Goal: Information Seeking & Learning: Learn about a topic

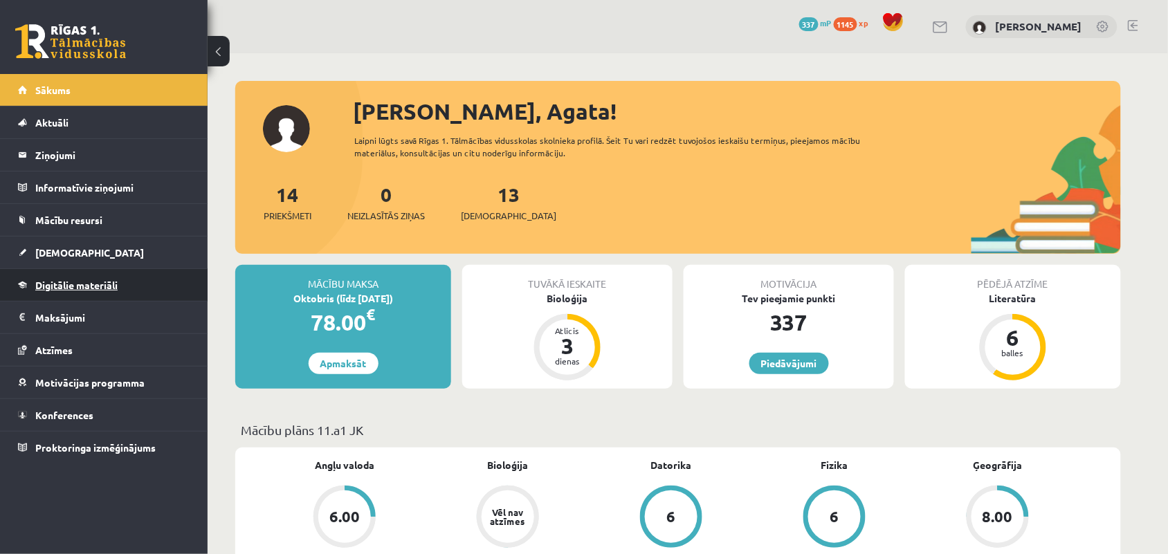
click at [80, 291] on link "Digitālie materiāli" at bounding box center [104, 285] width 172 height 32
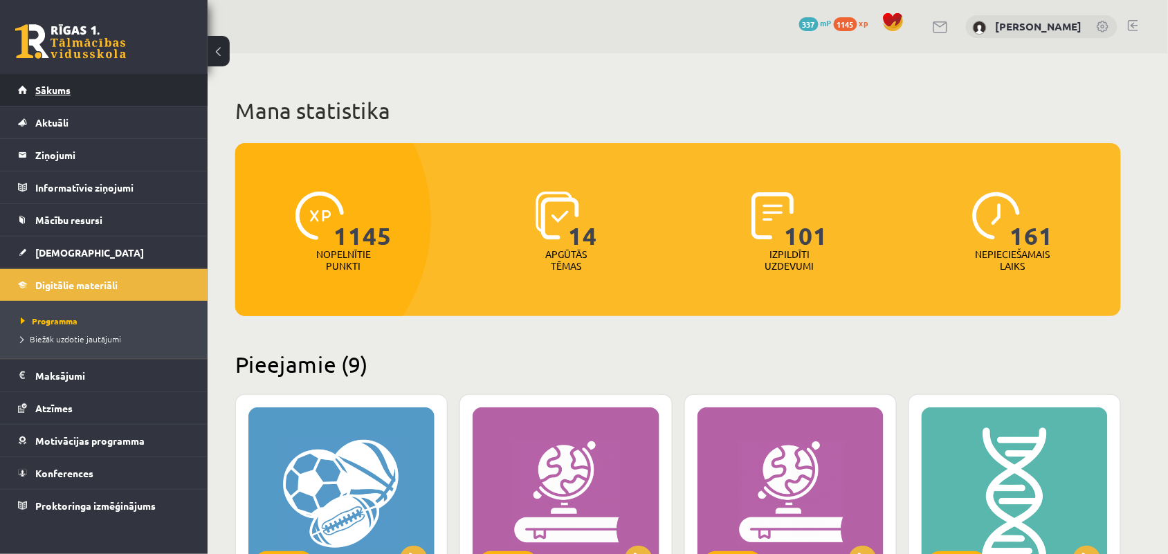
click at [52, 94] on span "Sākums" at bounding box center [52, 90] width 35 height 12
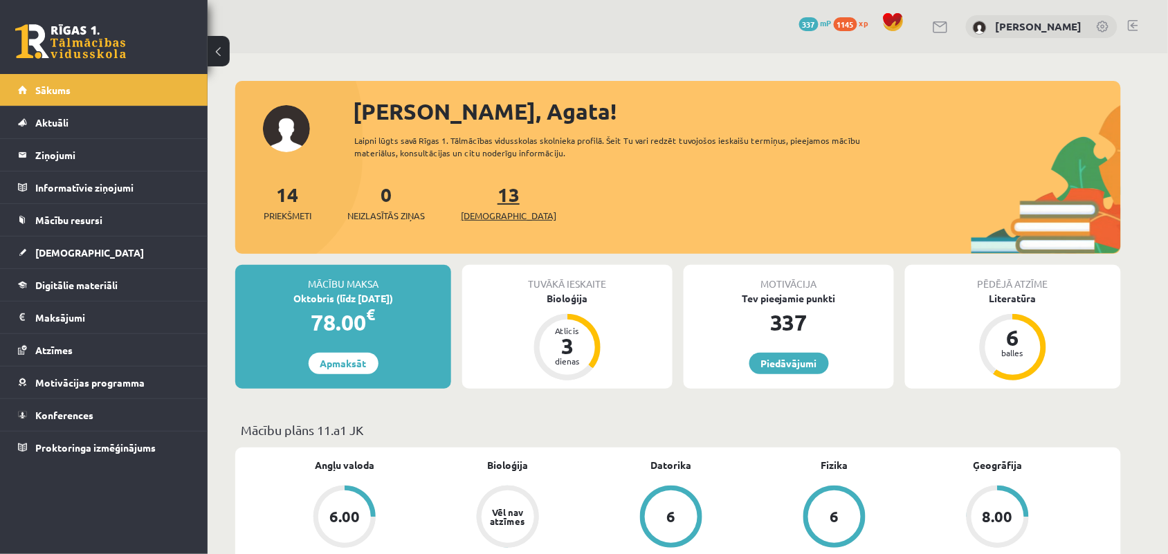
click at [485, 198] on link "13 Ieskaites" at bounding box center [508, 202] width 95 height 41
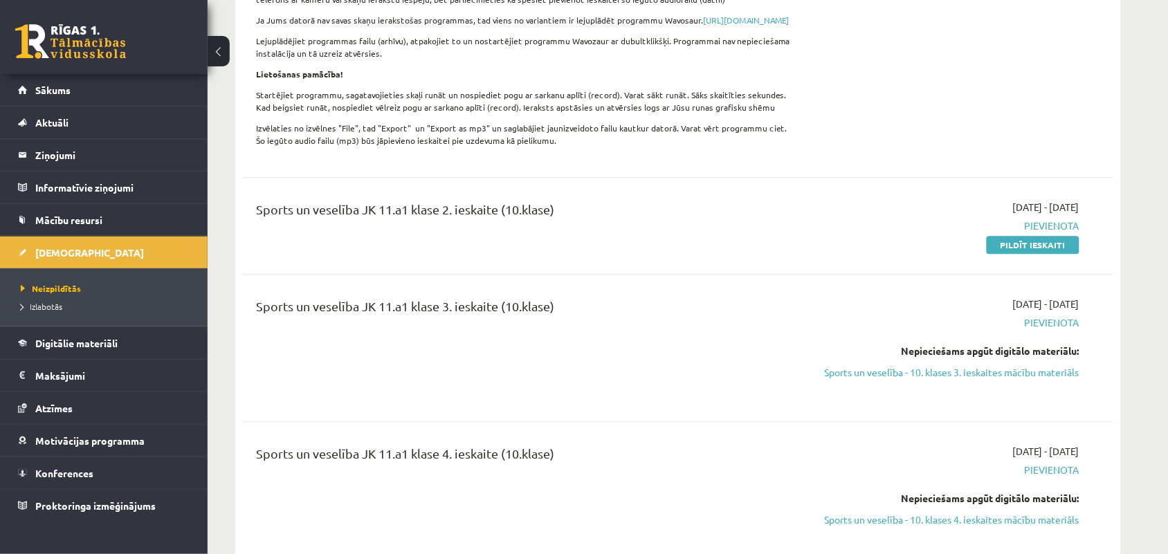
scroll to position [2940, 0]
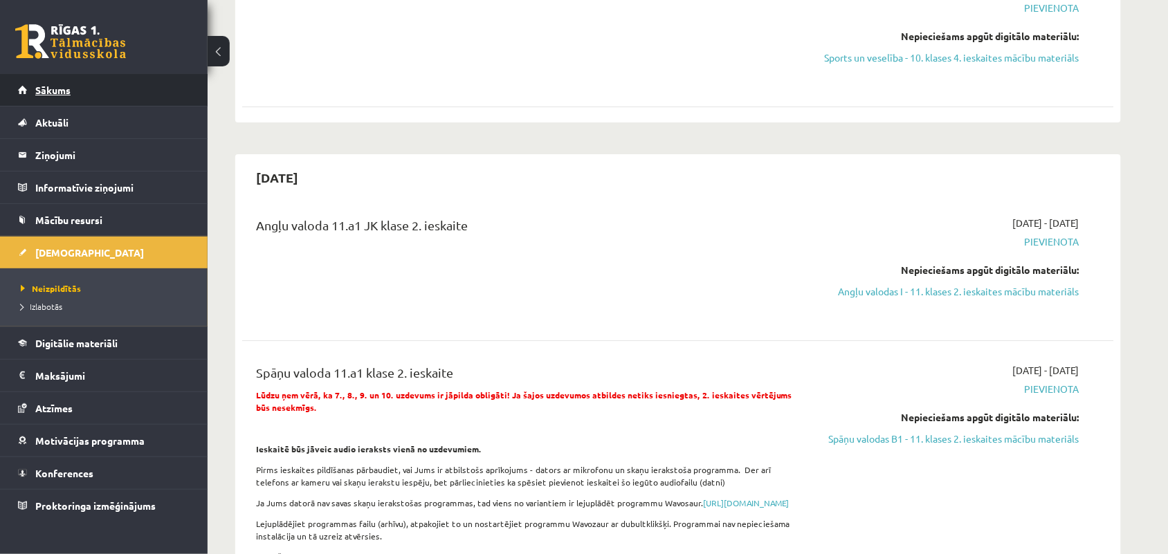
click at [77, 78] on link "Sākums" at bounding box center [104, 90] width 172 height 32
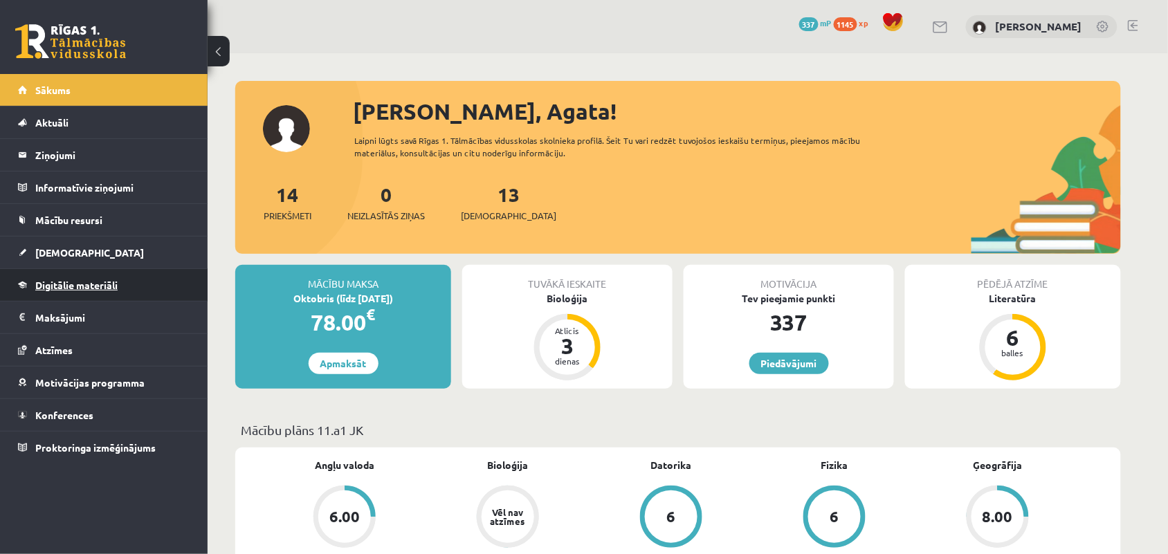
click at [89, 270] on link "Digitālie materiāli" at bounding box center [104, 285] width 172 height 32
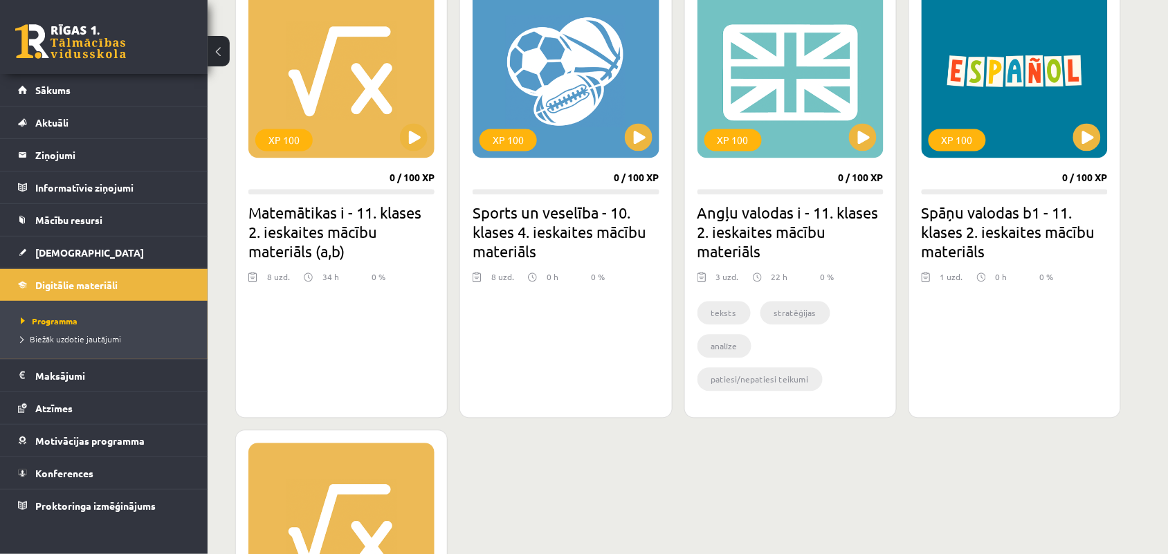
scroll to position [778, 0]
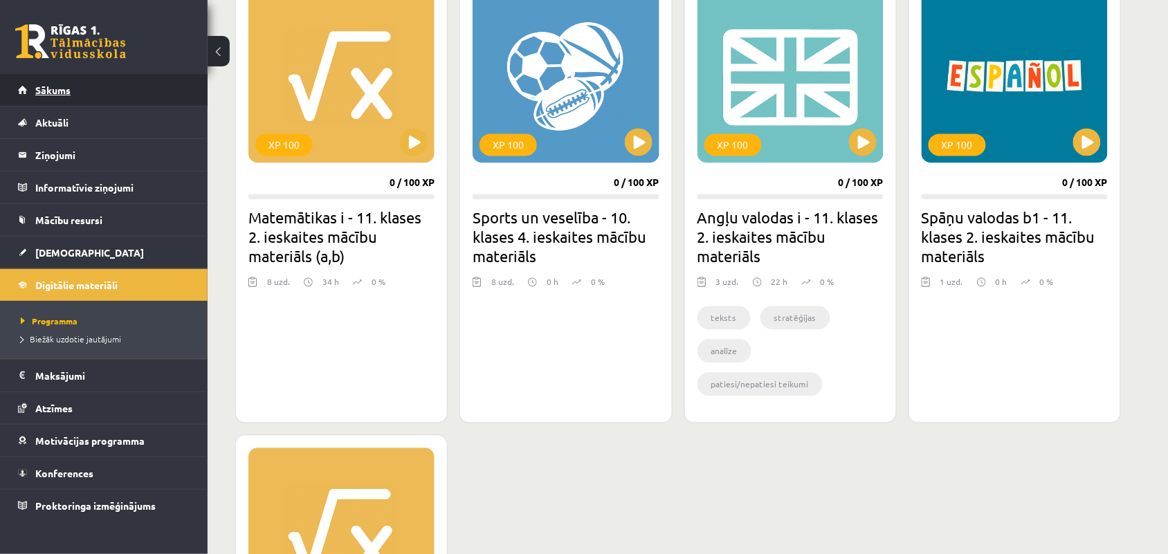
click at [28, 93] on link "Sākums" at bounding box center [104, 90] width 172 height 32
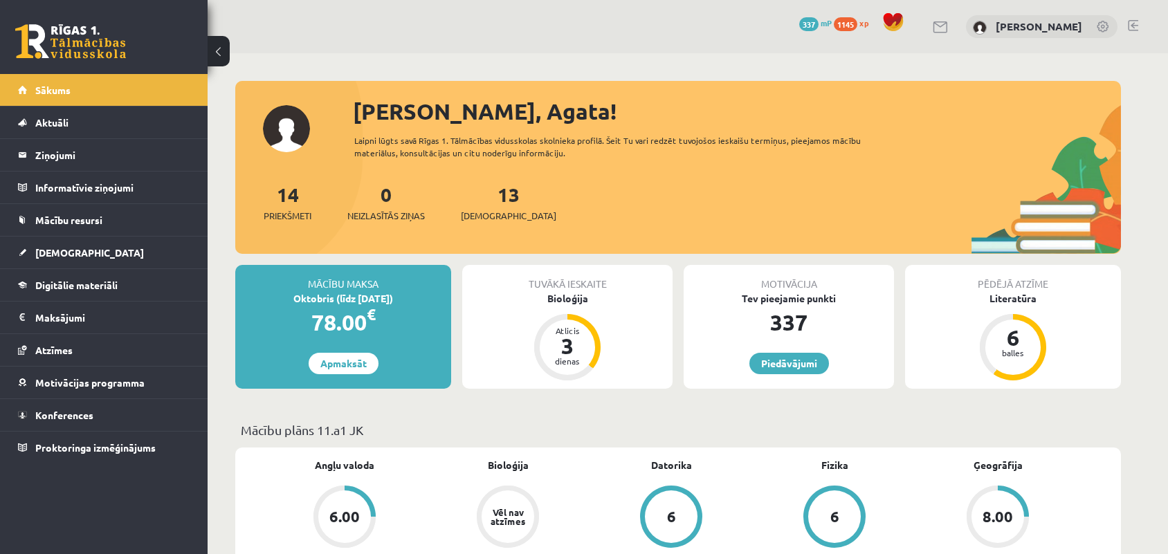
click at [586, 289] on div "Tuvākā ieskaite" at bounding box center [567, 278] width 210 height 26
click at [579, 296] on div "Bioloģija" at bounding box center [567, 298] width 210 height 15
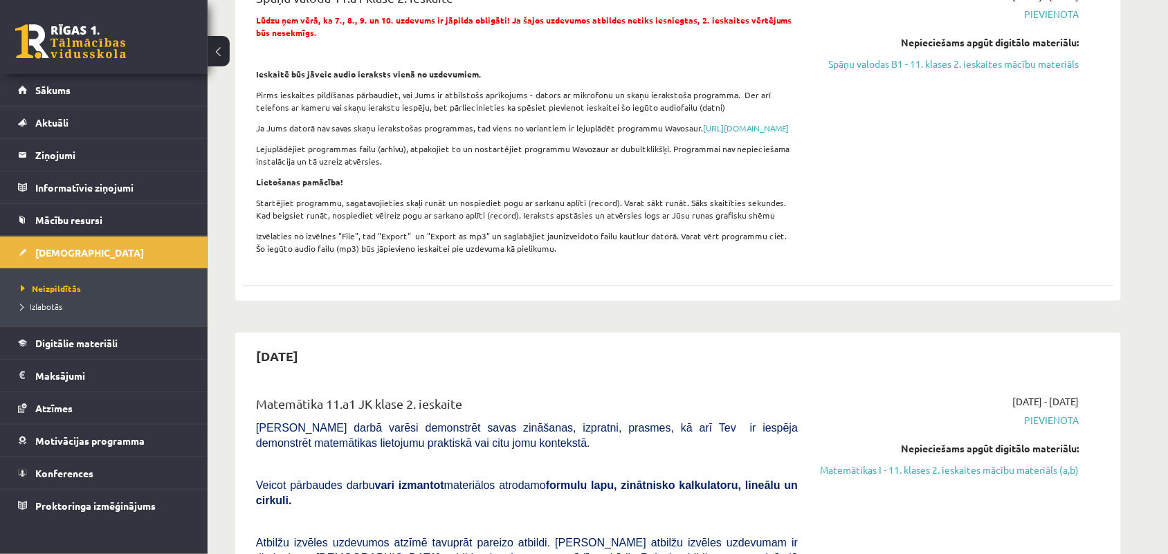
scroll to position [3459, 0]
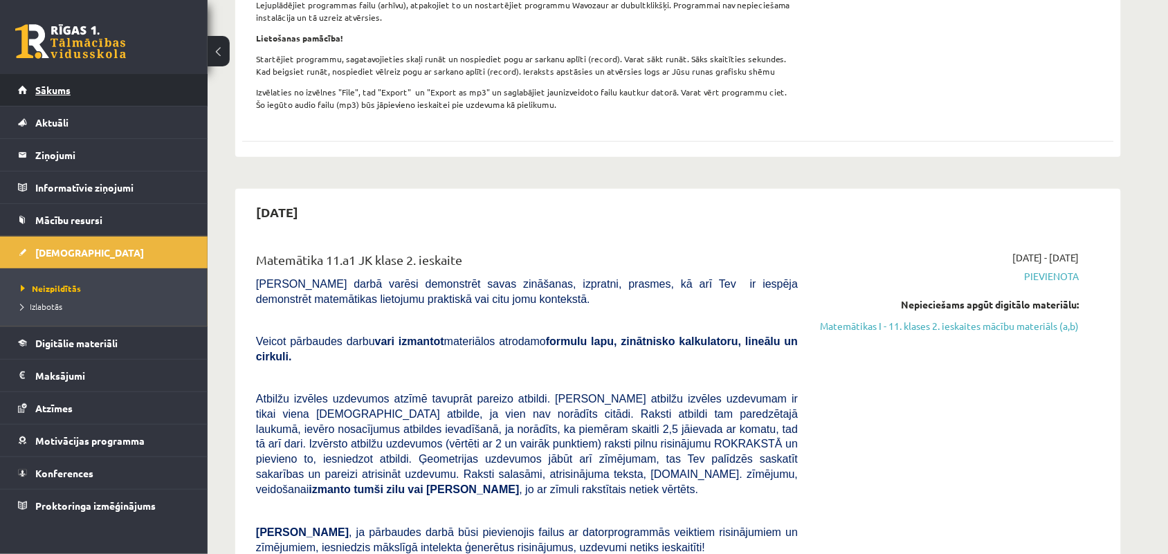
click at [26, 91] on link "Sākums" at bounding box center [104, 90] width 172 height 32
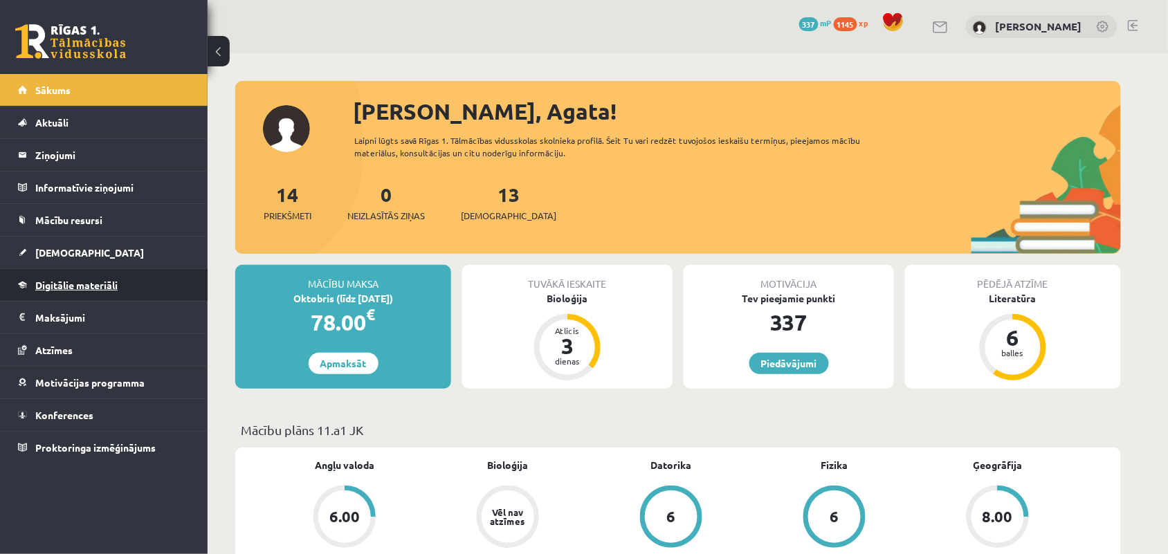
click at [97, 284] on span "Digitālie materiāli" at bounding box center [76, 285] width 82 height 12
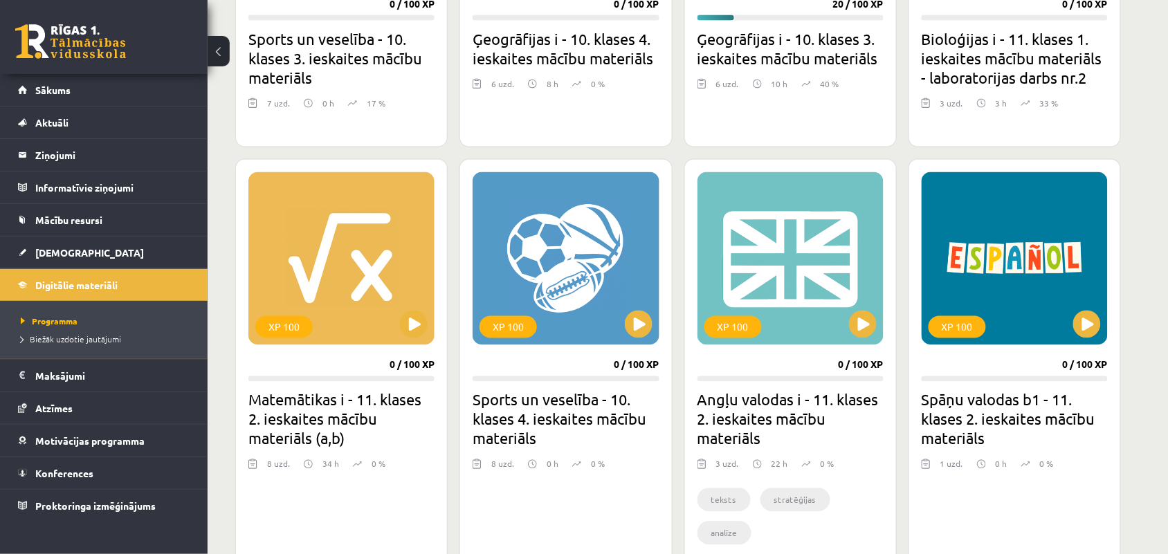
scroll to position [432, 0]
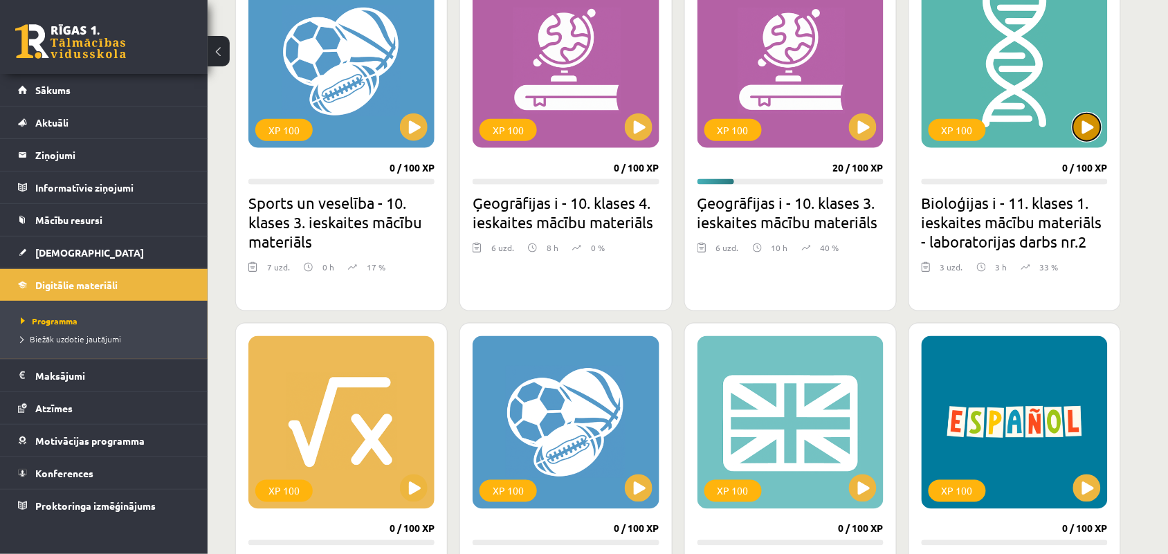
click at [1090, 120] on button at bounding box center [1087, 127] width 28 height 28
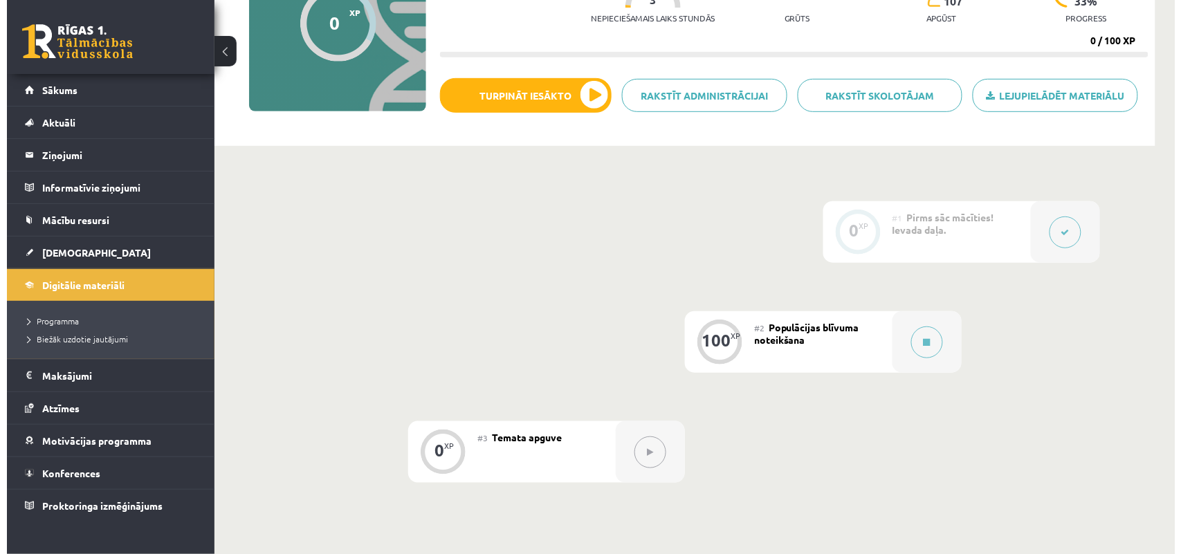
scroll to position [173, 0]
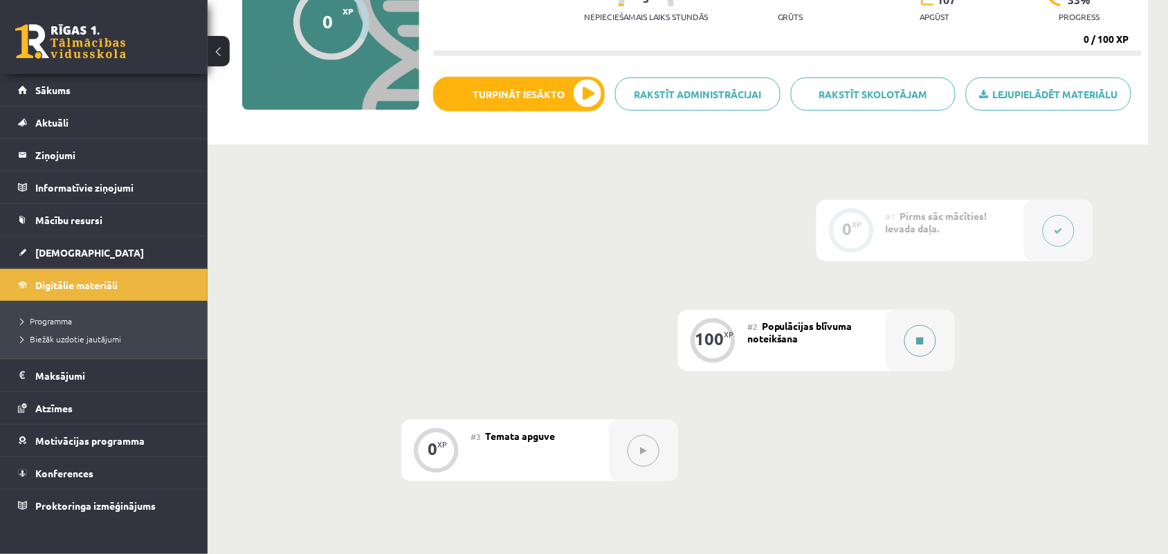
click at [914, 340] on button at bounding box center [920, 341] width 32 height 32
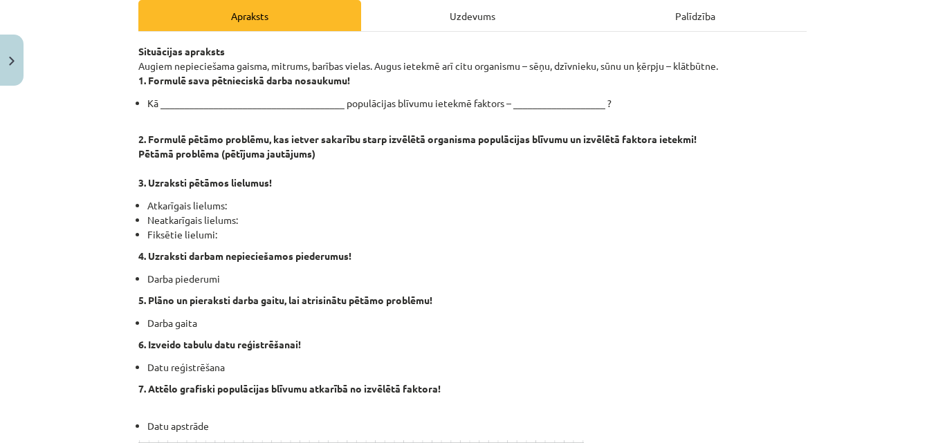
scroll to position [208, 0]
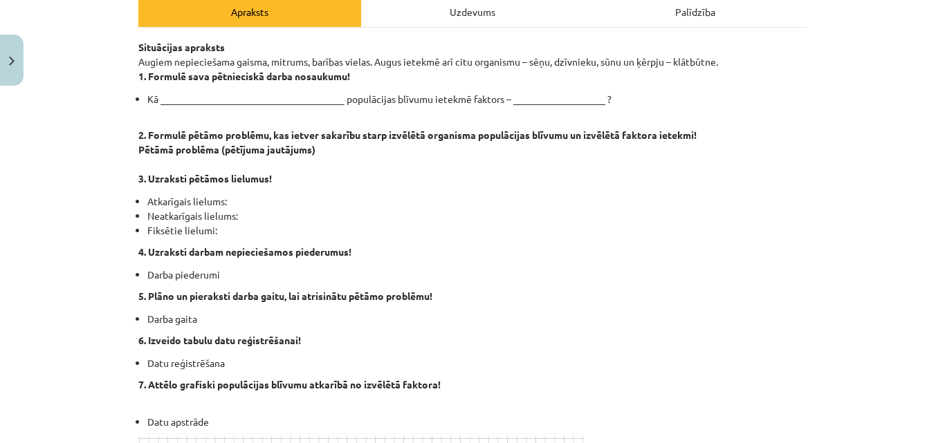
click at [726, 182] on p "2. Formulē pētāmo problēmu, kas ietver sakarību starp izvēlētā organisma populā…" at bounding box center [472, 149] width 668 height 73
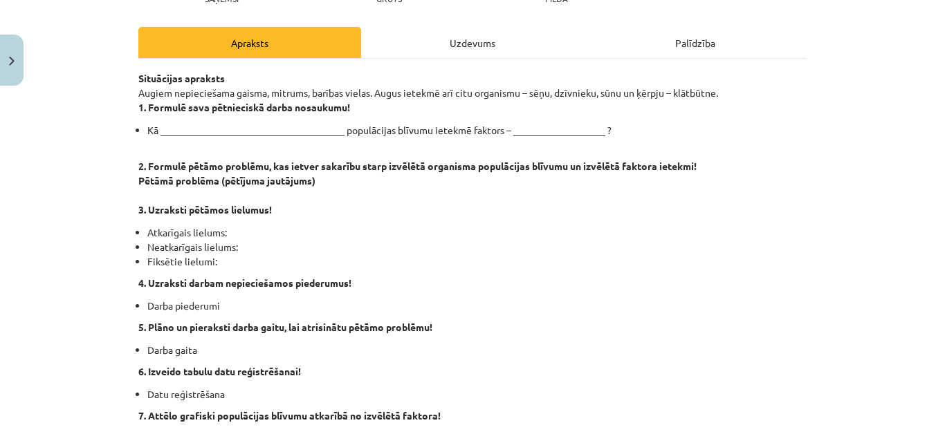
scroll to position [0, 0]
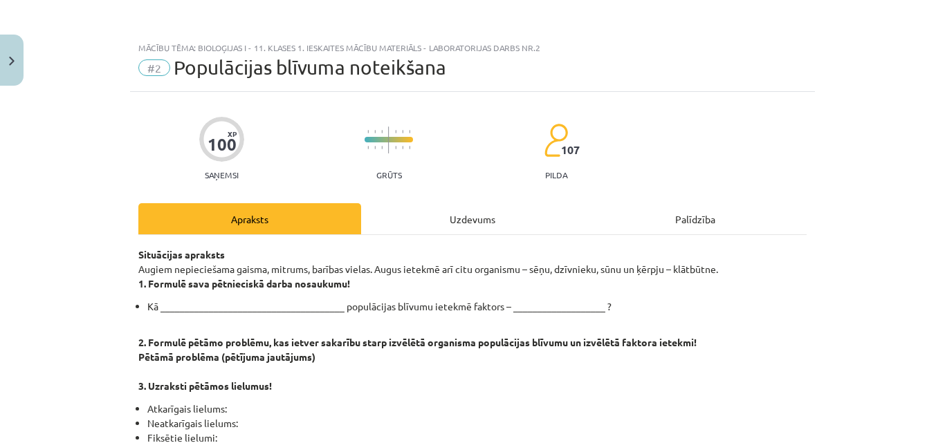
click at [414, 220] on div "Uzdevums" at bounding box center [472, 218] width 223 height 31
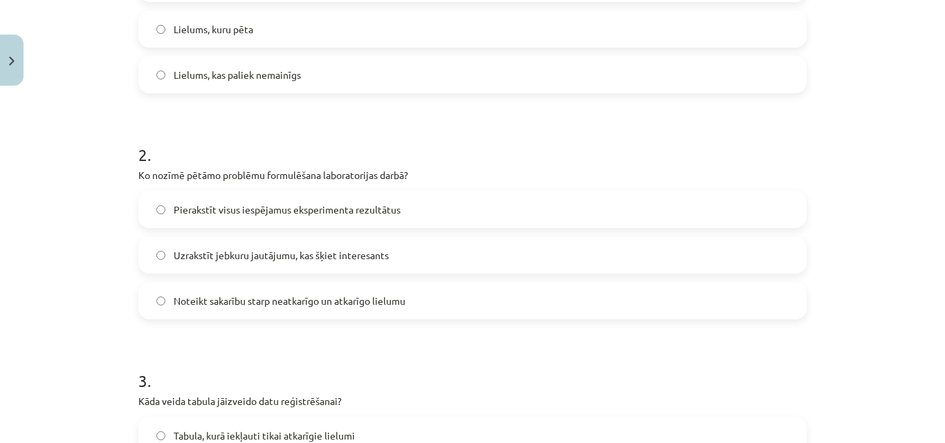
scroll to position [242, 0]
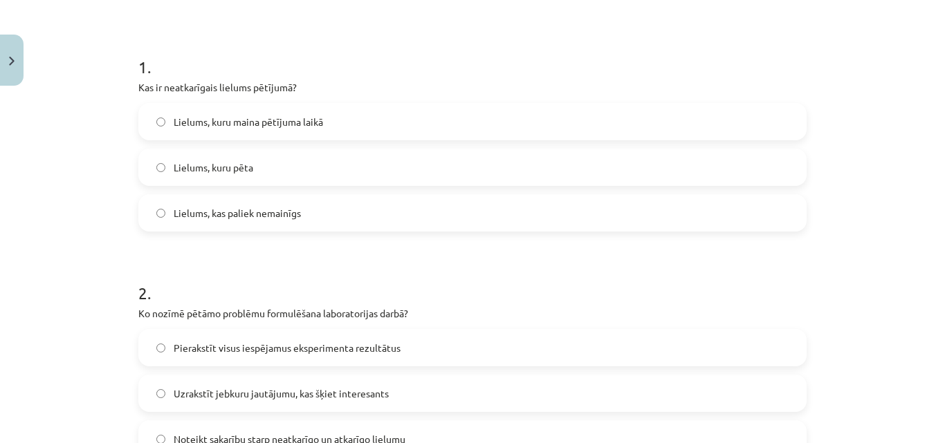
click at [231, 107] on label "Lielums, kuru maina pētījuma laikā" at bounding box center [472, 121] width 665 height 35
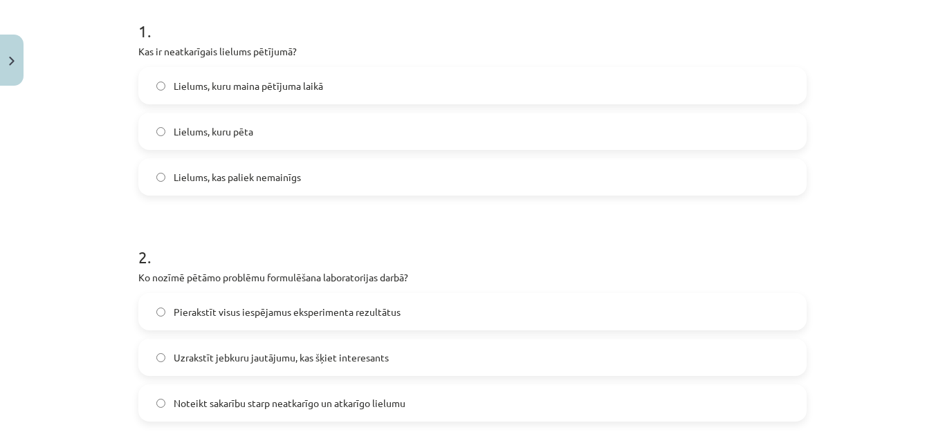
scroll to position [311, 0]
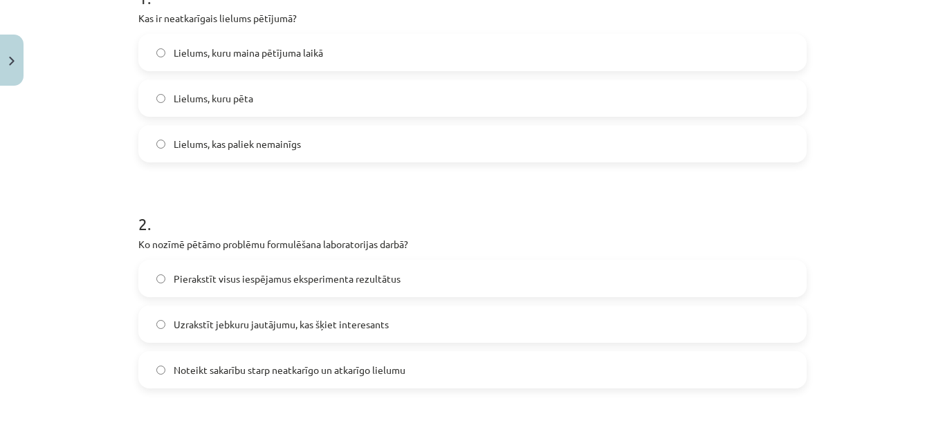
click at [347, 365] on span "Noteikt sakarību starp neatkarīgo un atkarīgo lielumu" at bounding box center [290, 370] width 232 height 15
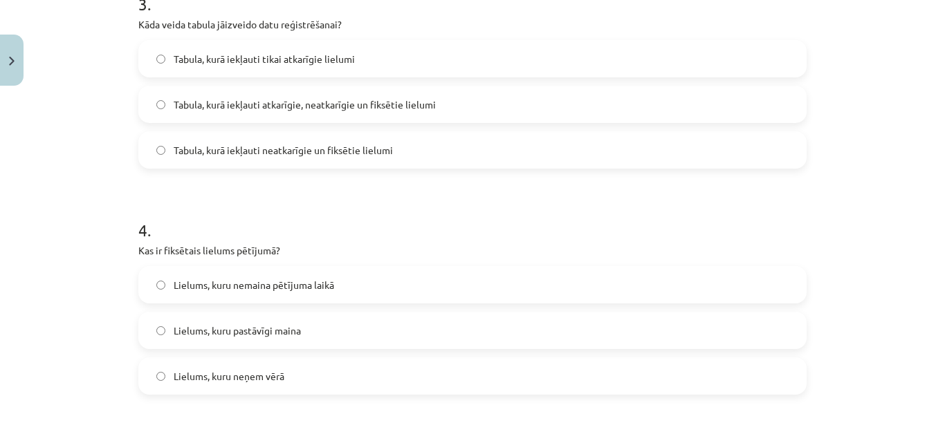
scroll to position [726, 0]
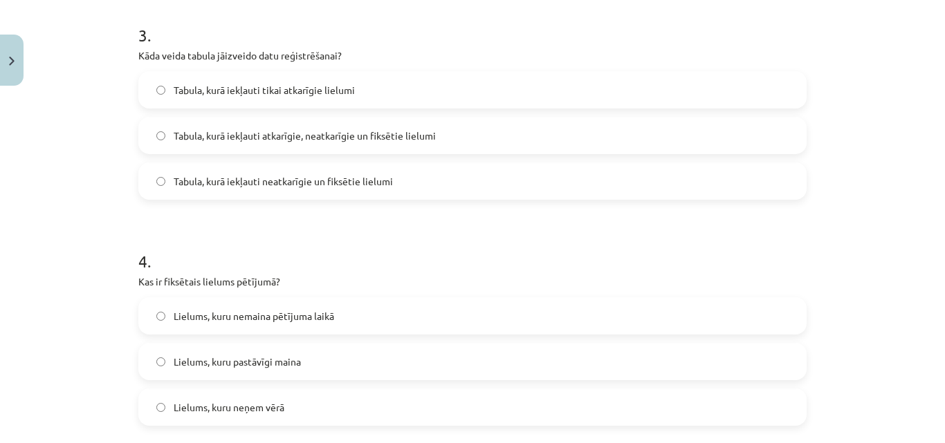
click at [339, 130] on span "Tabula, kurā iekļauti atkarīgie, neatkarīgie un fiksētie lielumi" at bounding box center [305, 136] width 262 height 15
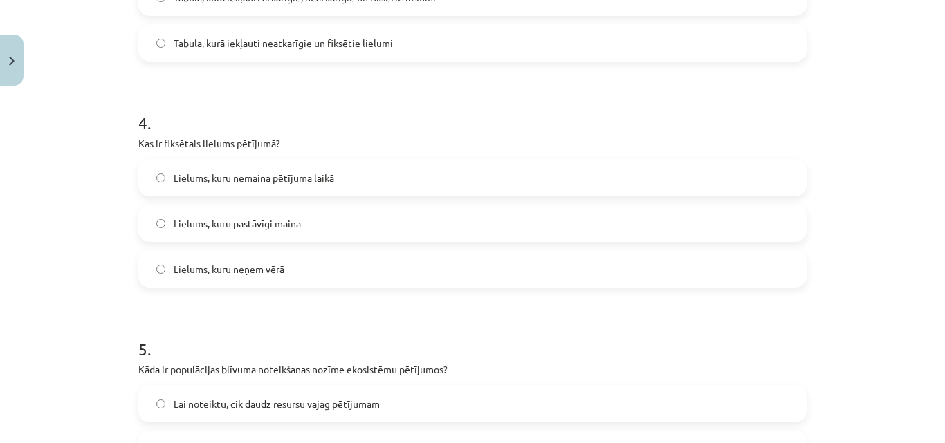
click at [196, 172] on span "Lielums, kuru nemaina pētījuma laikā" at bounding box center [254, 178] width 160 height 15
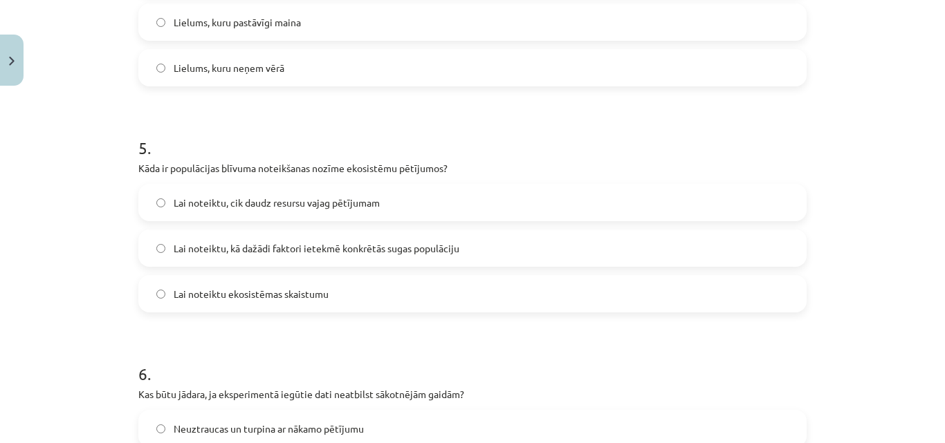
scroll to position [1072, 0]
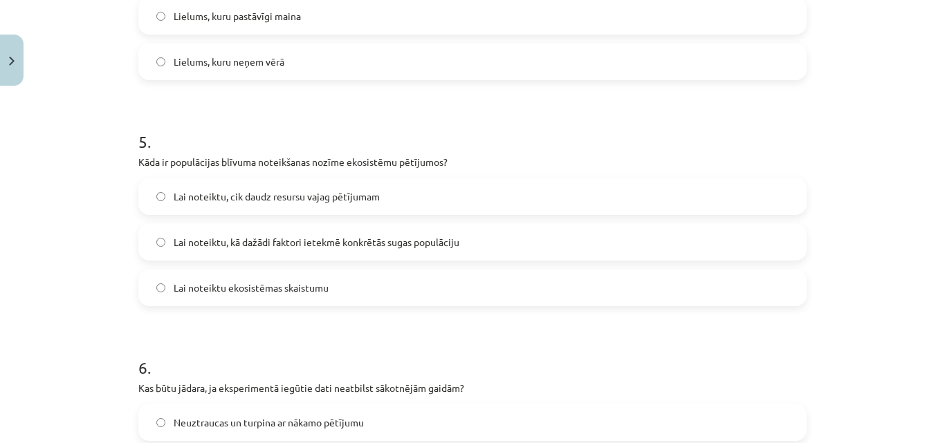
click at [485, 237] on label "Lai noteiktu, kā dažādi faktori ietekmē konkrētās sugas populāciju" at bounding box center [472, 242] width 665 height 35
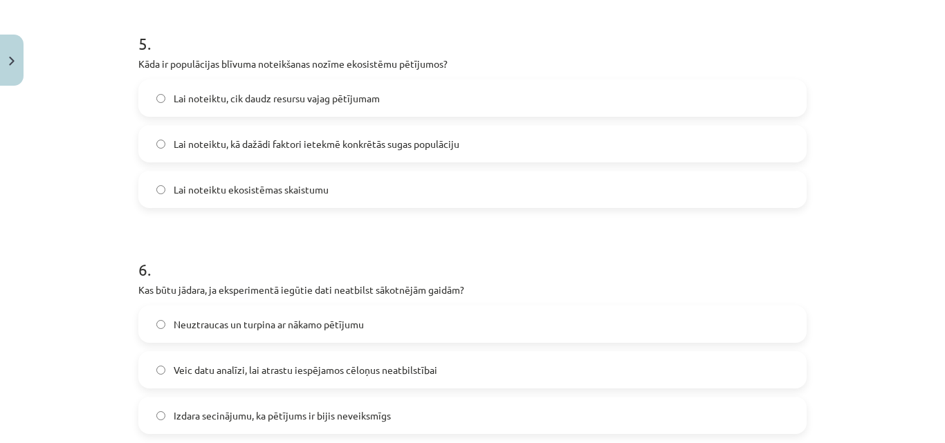
scroll to position [1349, 0]
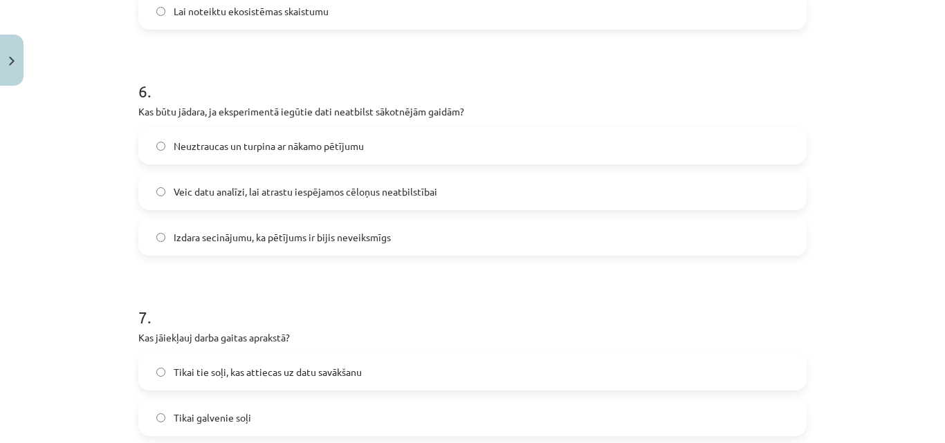
click at [325, 250] on label "Izdara secinājumu, ka pētījums ir bijis neveiksmīgs" at bounding box center [472, 237] width 665 height 35
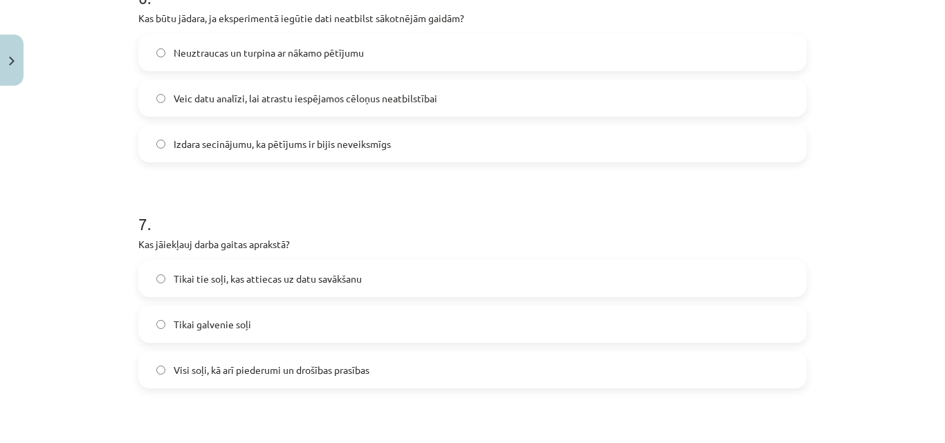
scroll to position [1418, 0]
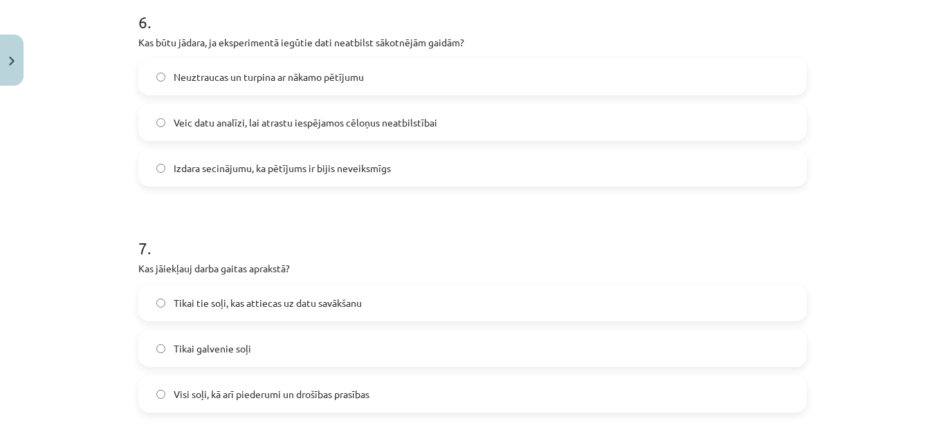
click at [221, 127] on span "Veic datu analīzi, lai atrastu iespējamos cēloņus neatbilstībai" at bounding box center [306, 123] width 264 height 15
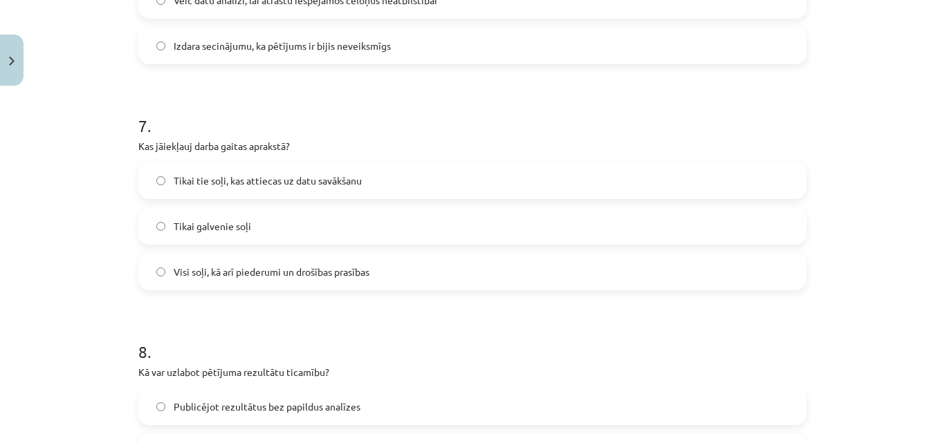
scroll to position [1556, 0]
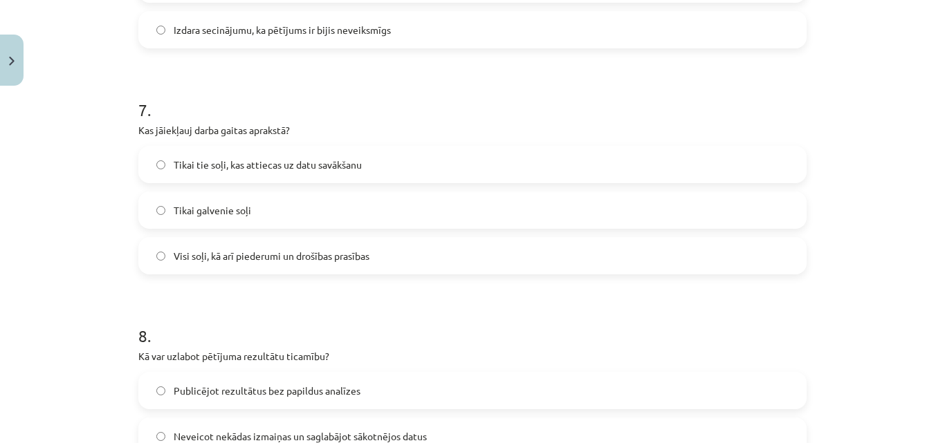
click at [493, 255] on label "Visi soļi, kā arī piederumi un drošības prasības" at bounding box center [472, 256] width 665 height 35
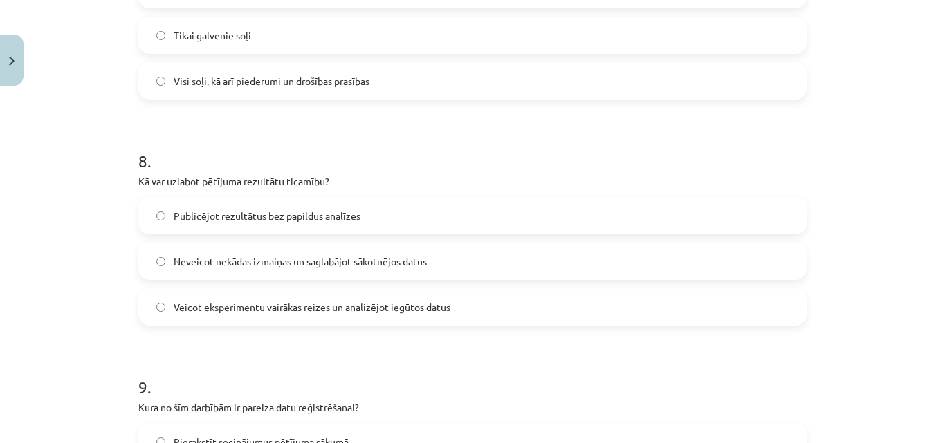
scroll to position [1764, 0]
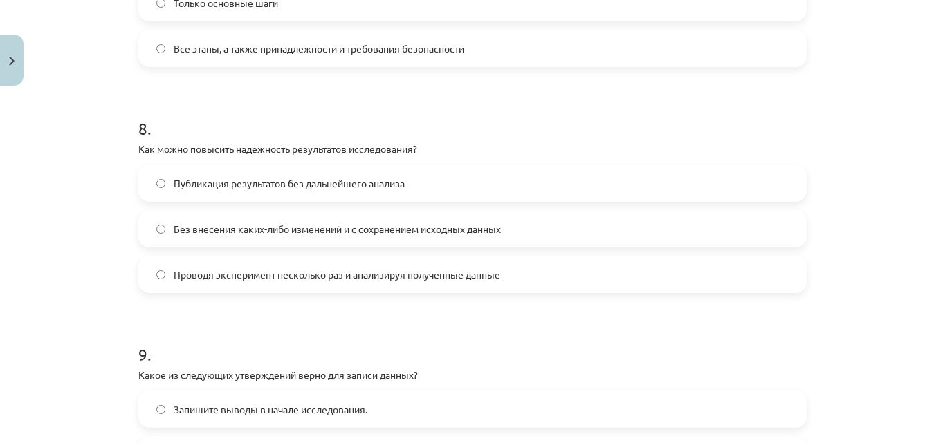
click at [499, 270] on label "Проводя эксперимент несколько раз и анализируя полученные данные" at bounding box center [472, 274] width 665 height 35
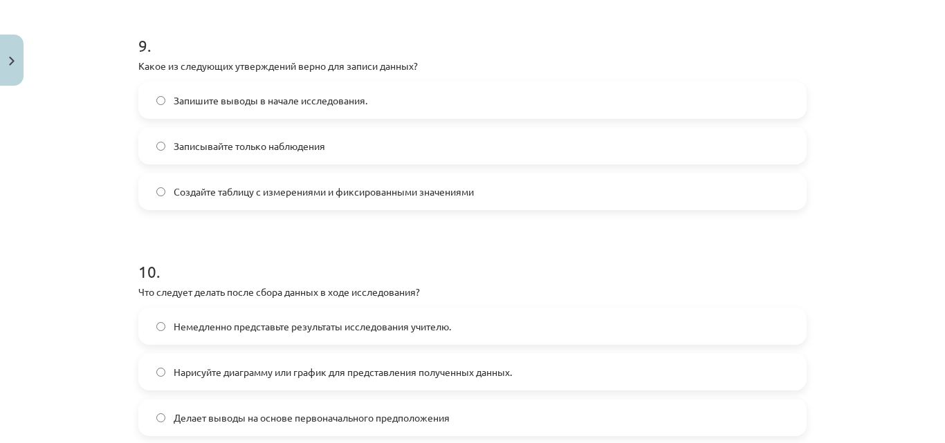
scroll to position [2041, 0]
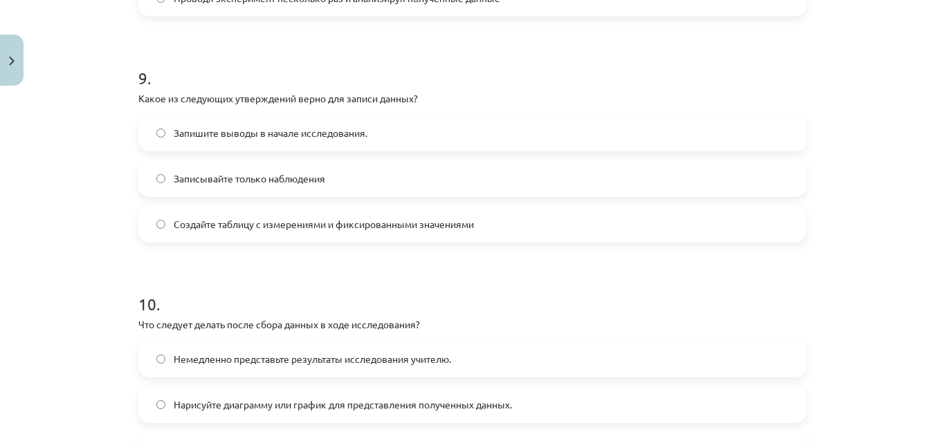
click at [339, 133] on font "Запишите выводы в начале исследования." at bounding box center [271, 133] width 194 height 12
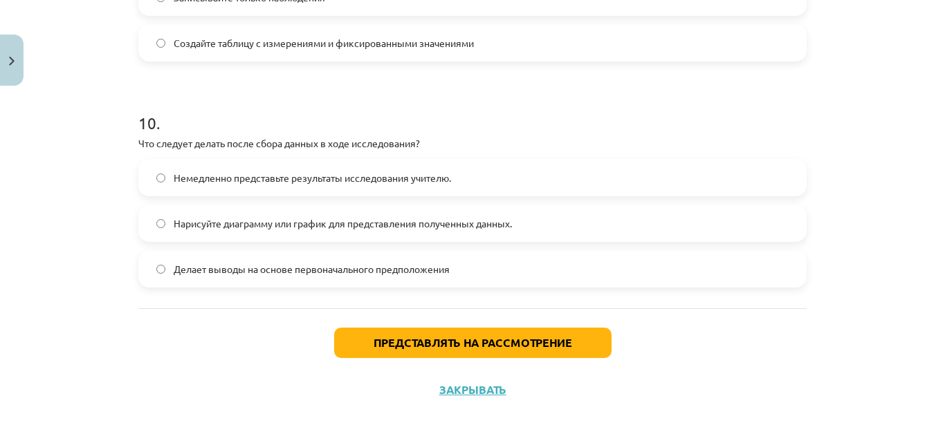
scroll to position [2227, 0]
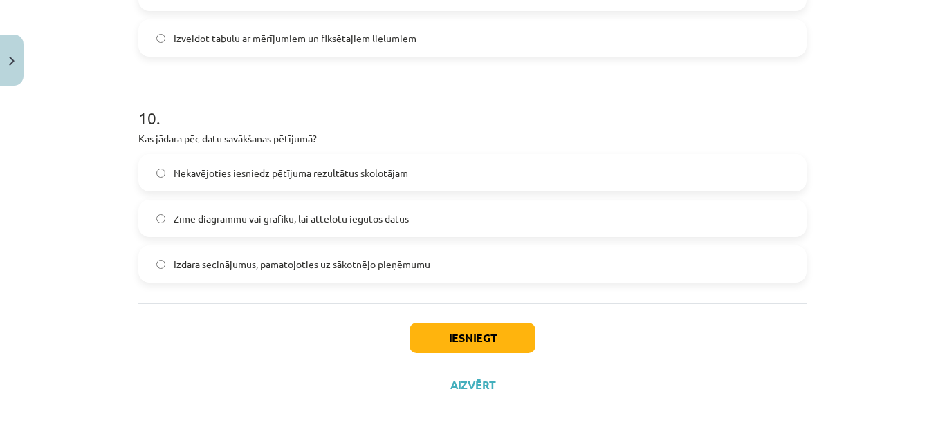
click at [818, 216] on div "Mācību tēma: Bioloģijas i - 11. klases 1. ieskaites mācību materiāls - laborato…" at bounding box center [472, 221] width 945 height 443
click at [239, 216] on span "Zīmē diagrammu vai grafiku, lai attēlotu iegūtos datus" at bounding box center [291, 219] width 235 height 15
click at [463, 330] on button "Iesniegt" at bounding box center [473, 338] width 126 height 30
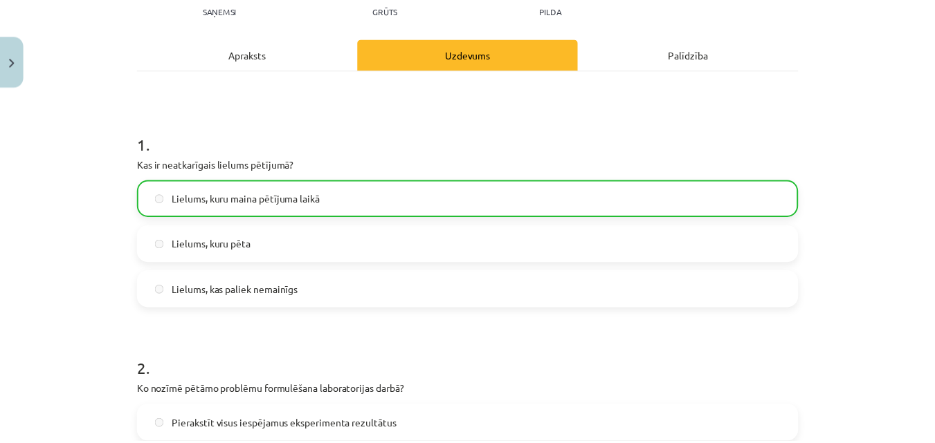
scroll to position [0, 0]
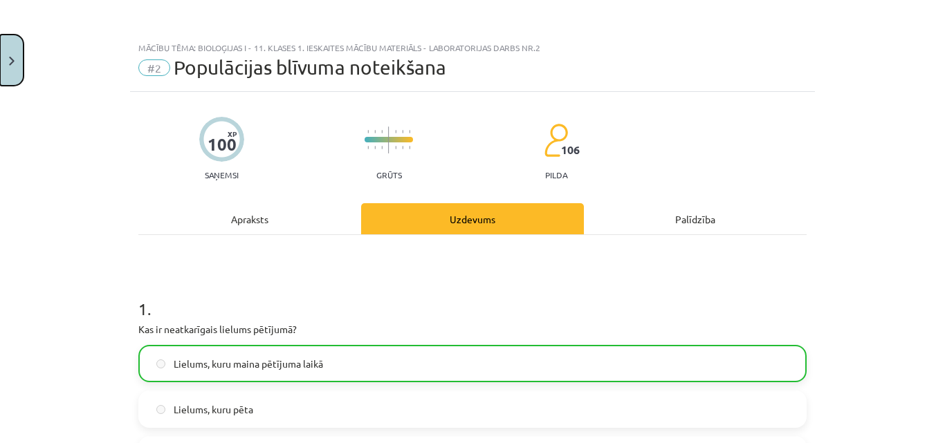
click at [6, 73] on button "Close" at bounding box center [12, 60] width 24 height 51
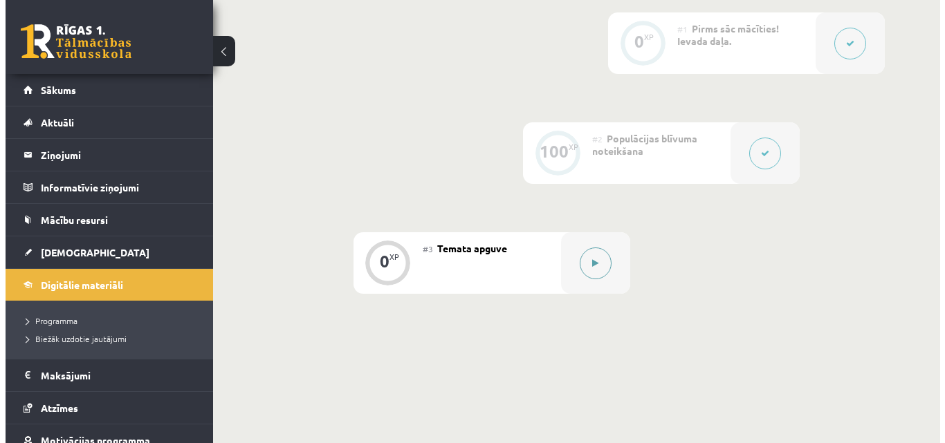
scroll to position [415, 0]
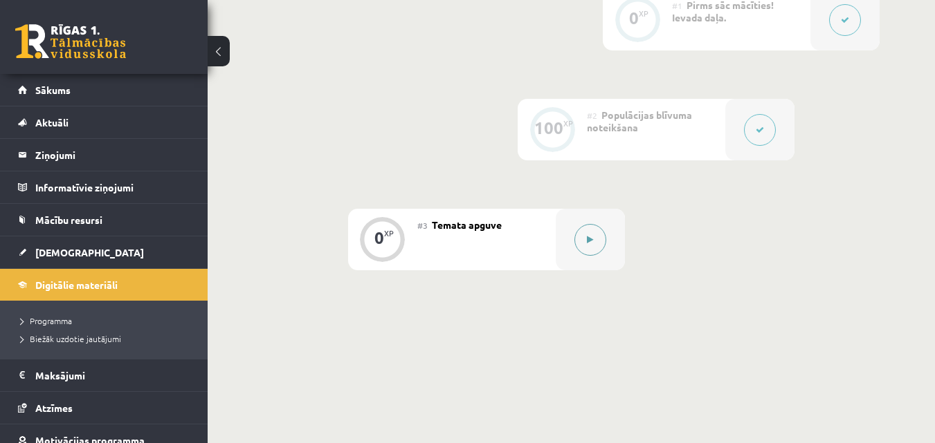
click at [603, 227] on div at bounding box center [589, 240] width 69 height 62
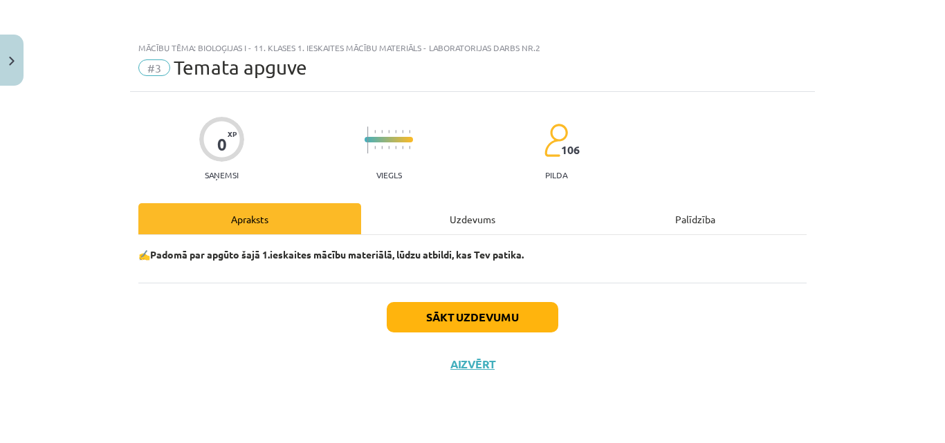
click at [486, 225] on div "Uzdevums" at bounding box center [472, 218] width 223 height 31
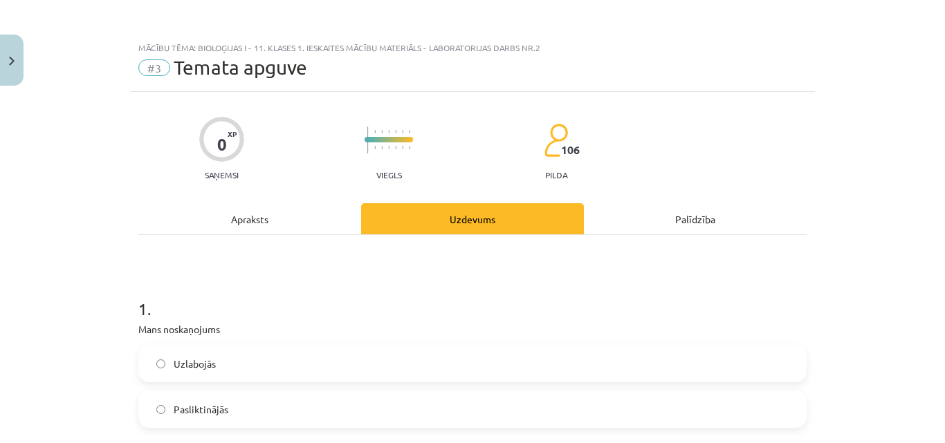
click at [488, 223] on div "Uzdevums" at bounding box center [472, 218] width 223 height 31
click at [486, 212] on div "Uzdevums" at bounding box center [472, 218] width 223 height 31
click at [451, 306] on h1 "1 ." at bounding box center [472, 296] width 668 height 43
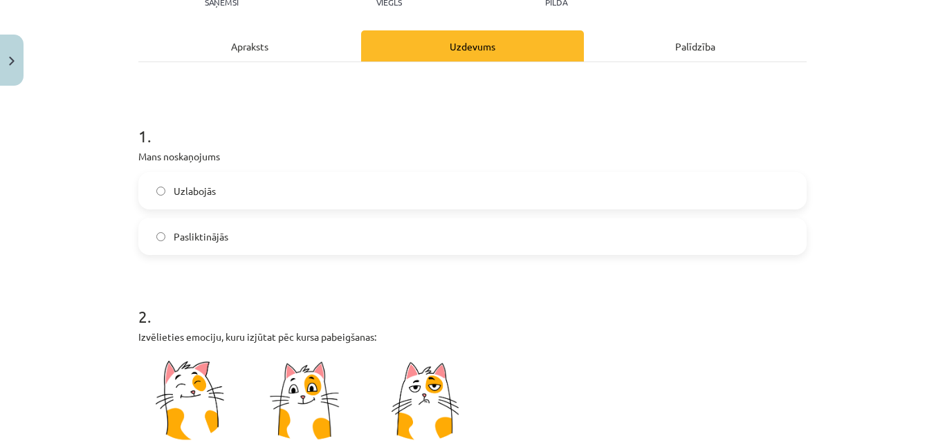
click at [226, 185] on label "Uzlabojās" at bounding box center [472, 191] width 665 height 35
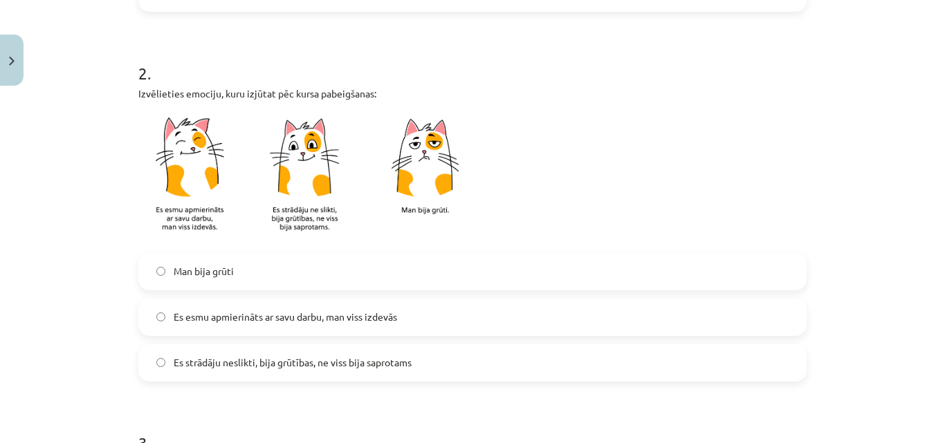
scroll to position [450, 0]
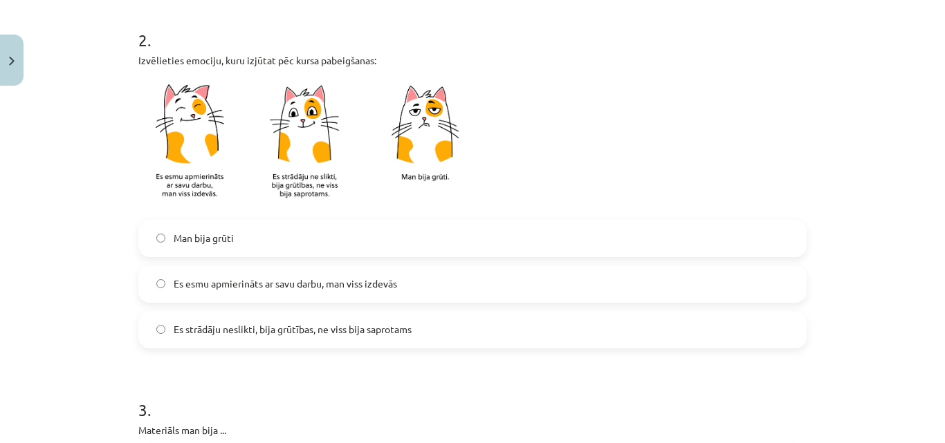
click at [342, 331] on span "Es strādāju neslikti, bija grūtības, ne viss bija saprotams" at bounding box center [293, 329] width 238 height 15
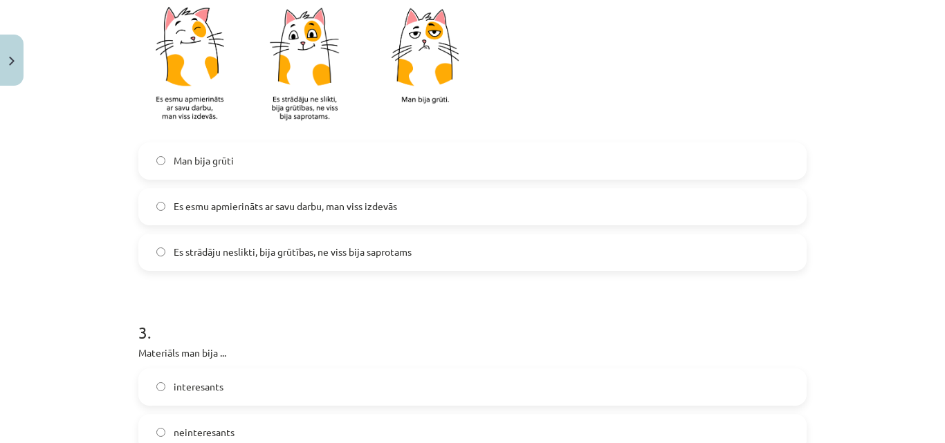
scroll to position [588, 0]
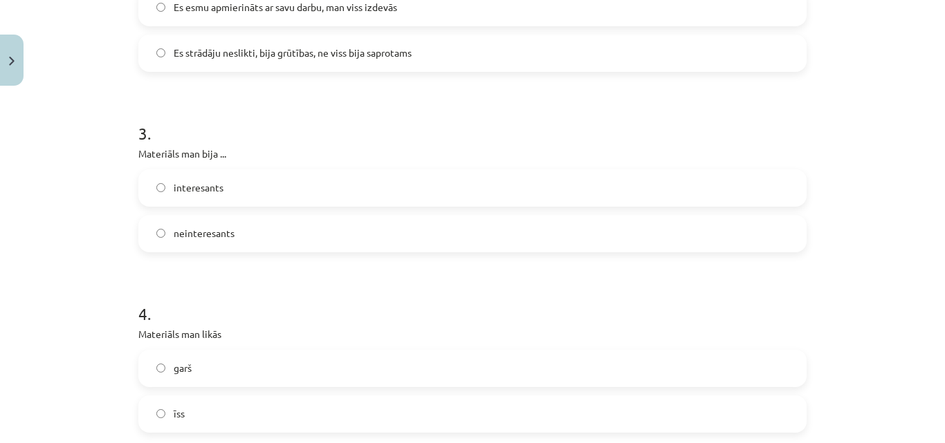
click at [242, 193] on label "interesants" at bounding box center [472, 188] width 665 height 35
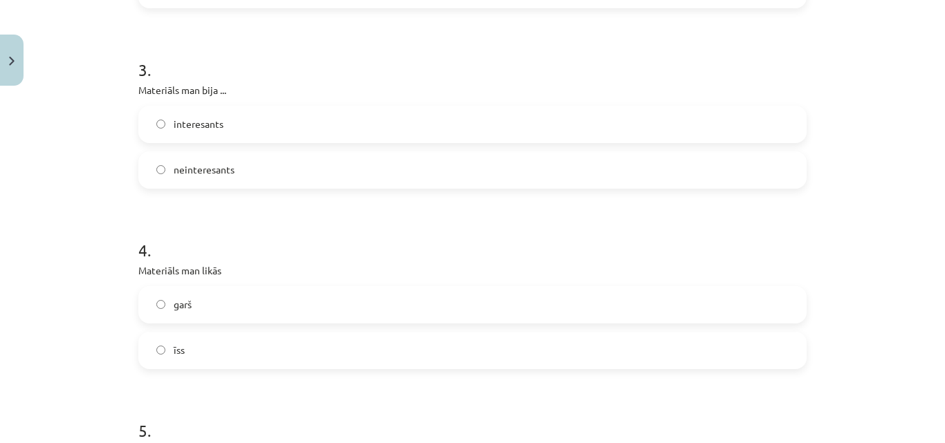
scroll to position [865, 0]
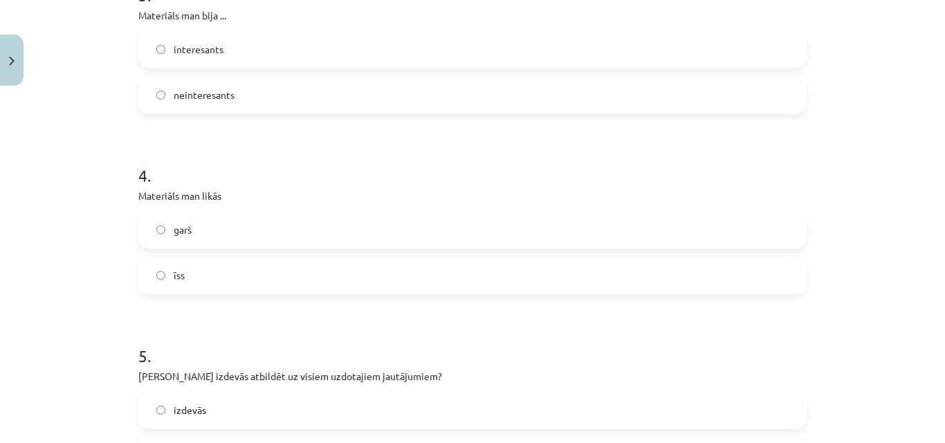
click at [228, 273] on label "īss" at bounding box center [472, 276] width 665 height 35
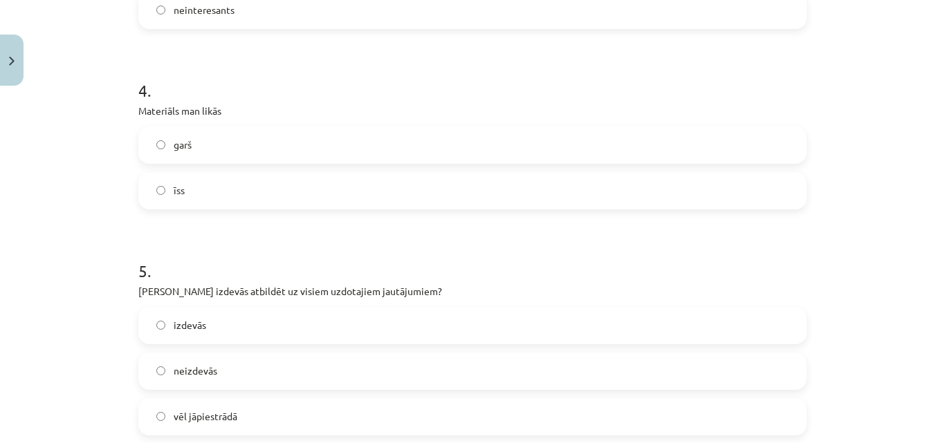
scroll to position [1072, 0]
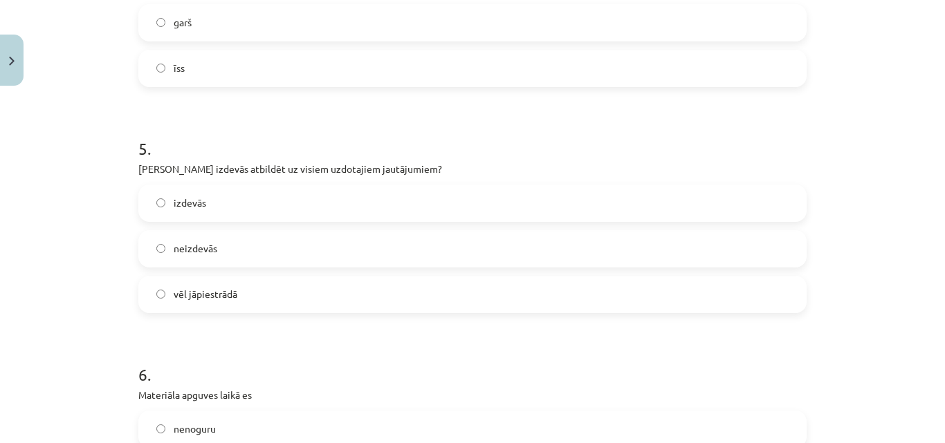
click at [210, 296] on span "vēl jāpiestrādā" at bounding box center [206, 294] width 64 height 15
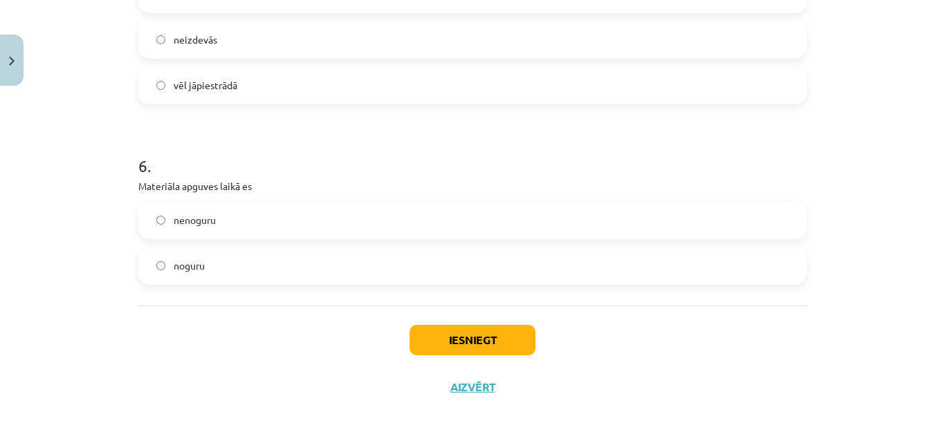
scroll to position [1283, 0]
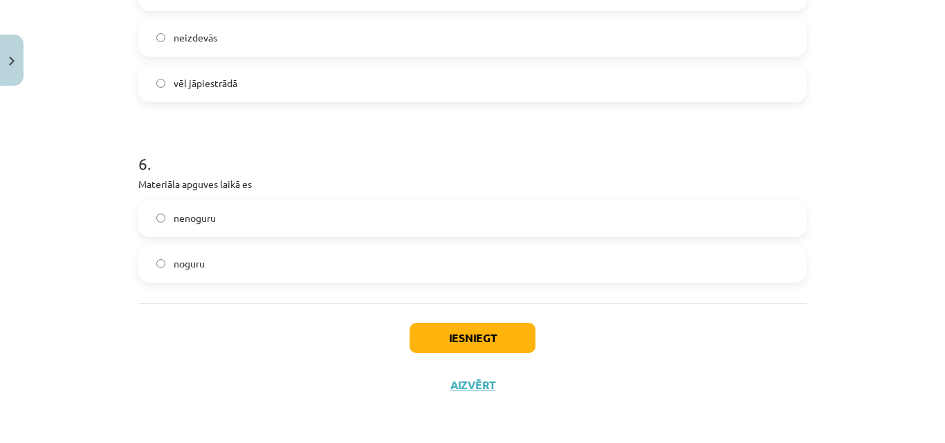
click at [203, 256] on label "noguru" at bounding box center [472, 264] width 665 height 35
click at [438, 332] on button "Iesniegt" at bounding box center [473, 338] width 126 height 30
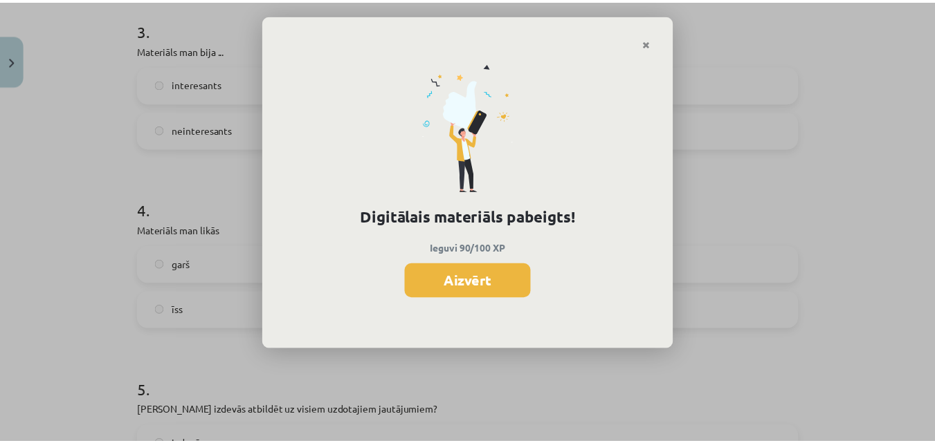
scroll to position [1245, 0]
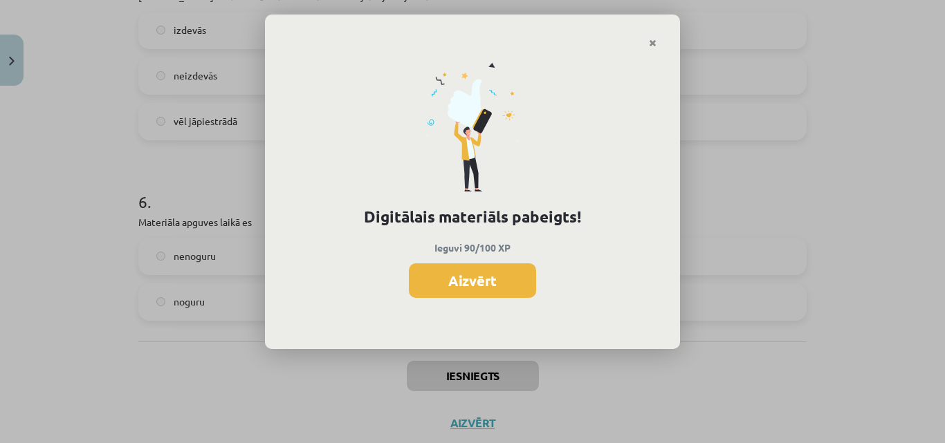
click at [459, 264] on button "Aizvērt" at bounding box center [472, 281] width 127 height 35
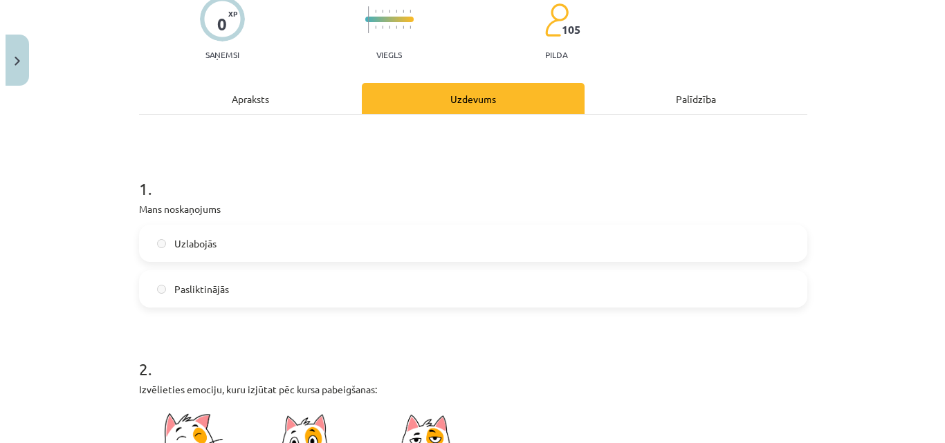
scroll to position [0, 0]
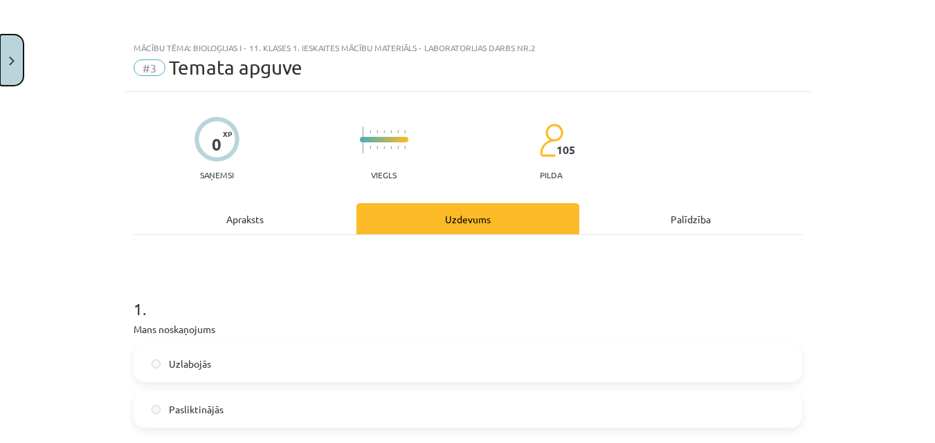
click at [3, 53] on button "Close" at bounding box center [12, 60] width 24 height 51
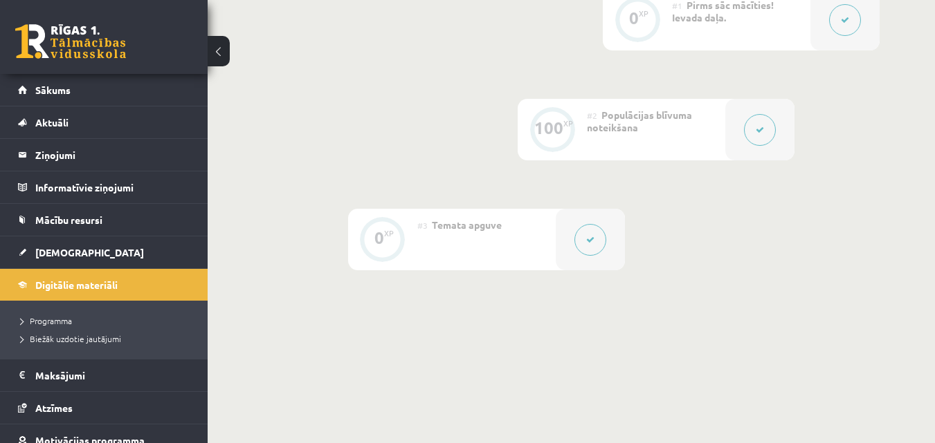
click at [744, 134] on button at bounding box center [760, 130] width 32 height 32
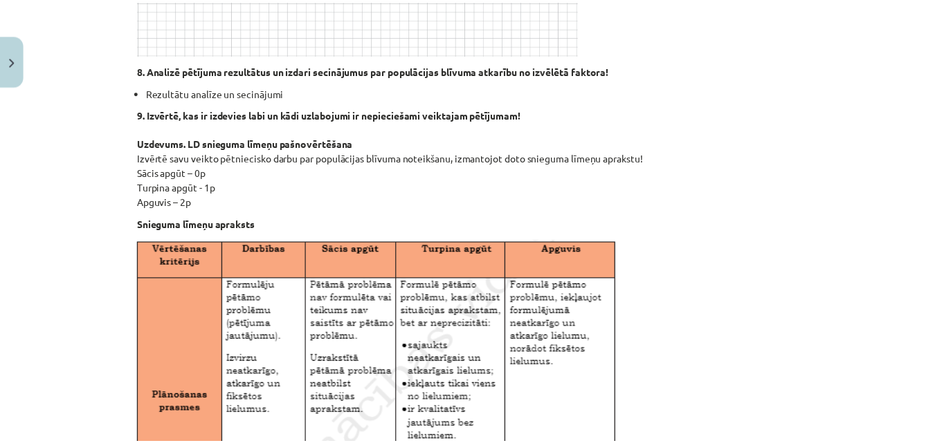
scroll to position [1245, 0]
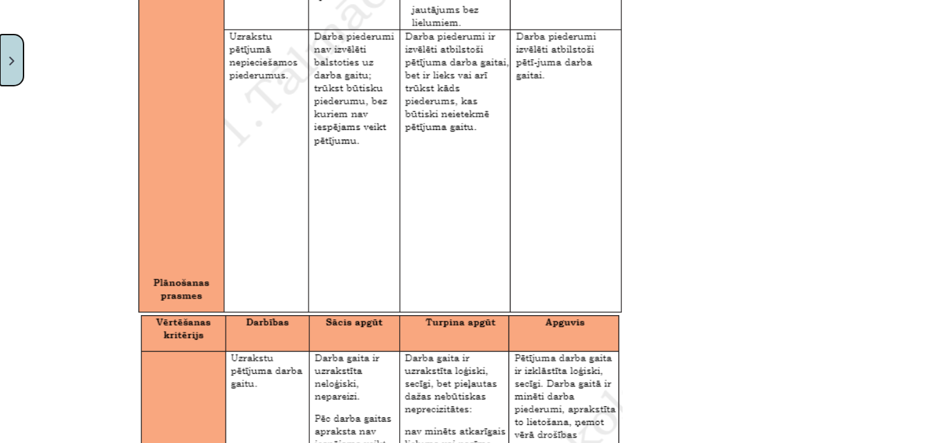
click at [0, 61] on button "Close" at bounding box center [12, 60] width 24 height 51
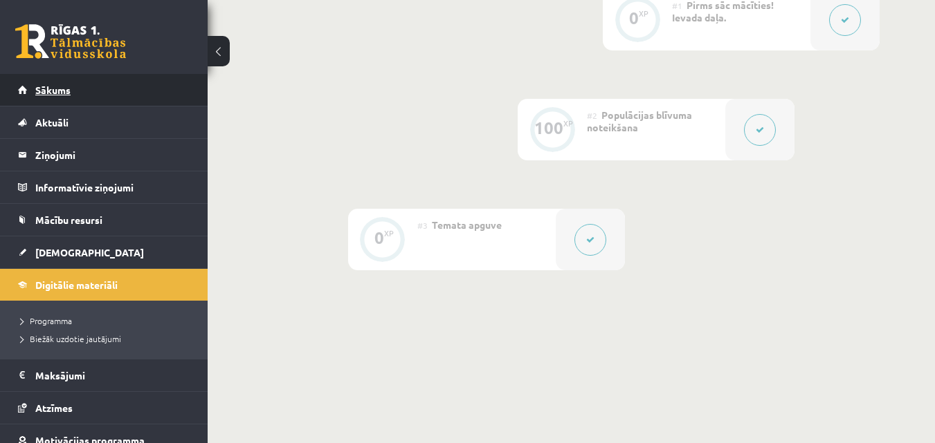
click at [37, 86] on span "Sākums" at bounding box center [52, 90] width 35 height 12
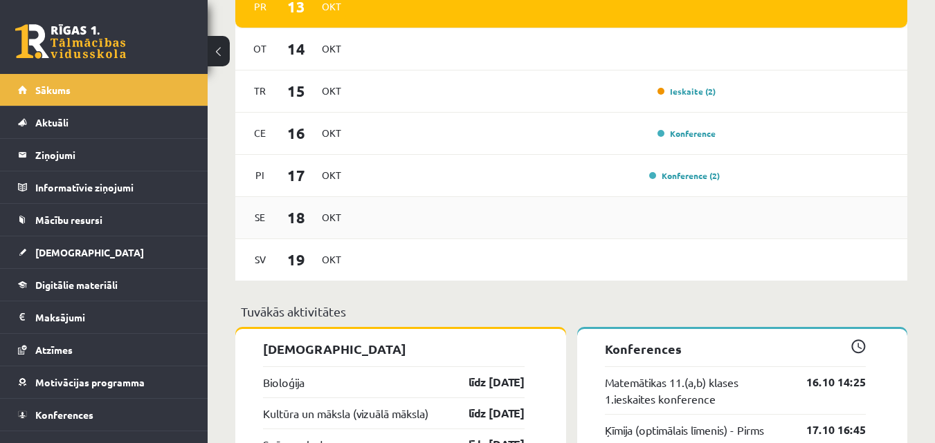
scroll to position [761, 0]
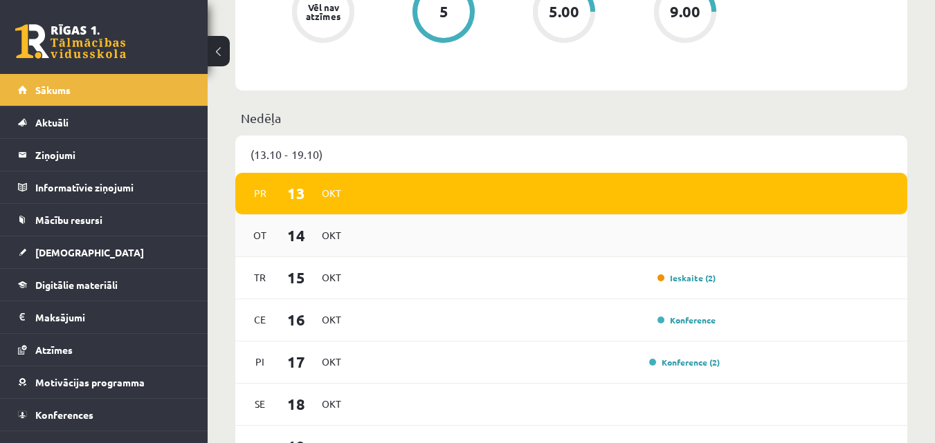
click at [383, 232] on div "Ot 14 Okt" at bounding box center [571, 236] width 672 height 42
click at [271, 236] on span "Ot" at bounding box center [260, 235] width 29 height 21
click at [666, 282] on link "Ieskaite (2)" at bounding box center [686, 278] width 58 height 11
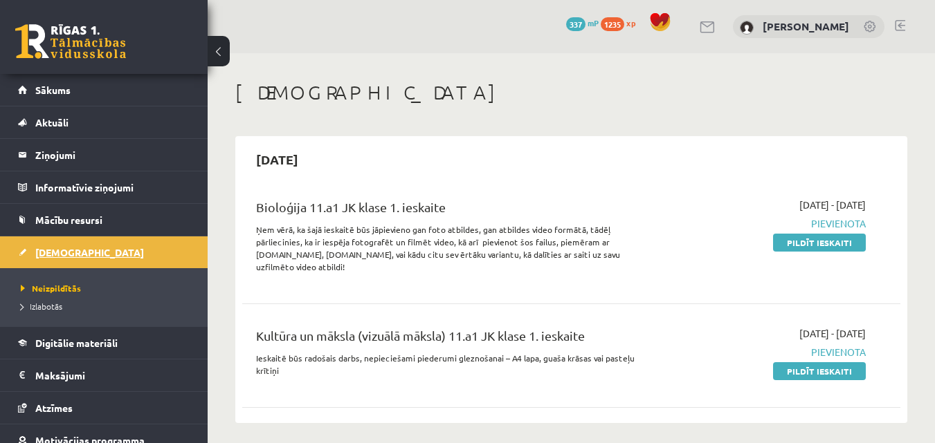
click at [119, 257] on link "[DEMOGRAPHIC_DATA]" at bounding box center [104, 253] width 172 height 32
click at [80, 83] on link "Sākums" at bounding box center [104, 90] width 172 height 32
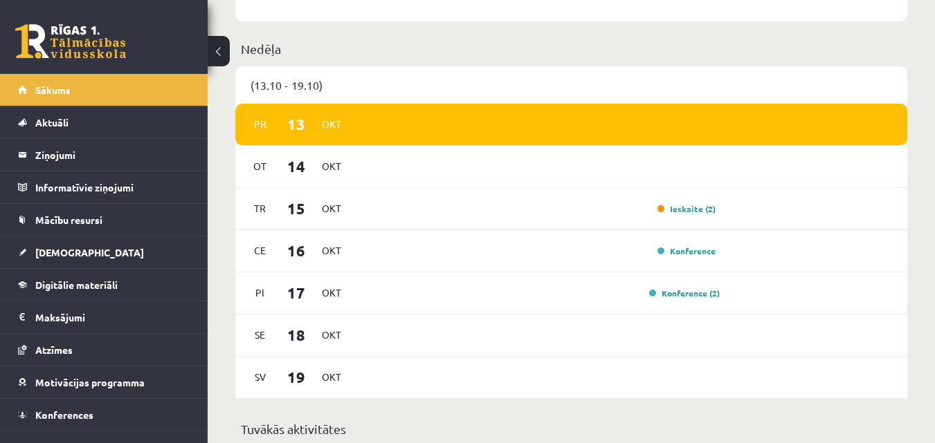
scroll to position [830, 0]
click at [677, 257] on link "Konference" at bounding box center [686, 251] width 58 height 11
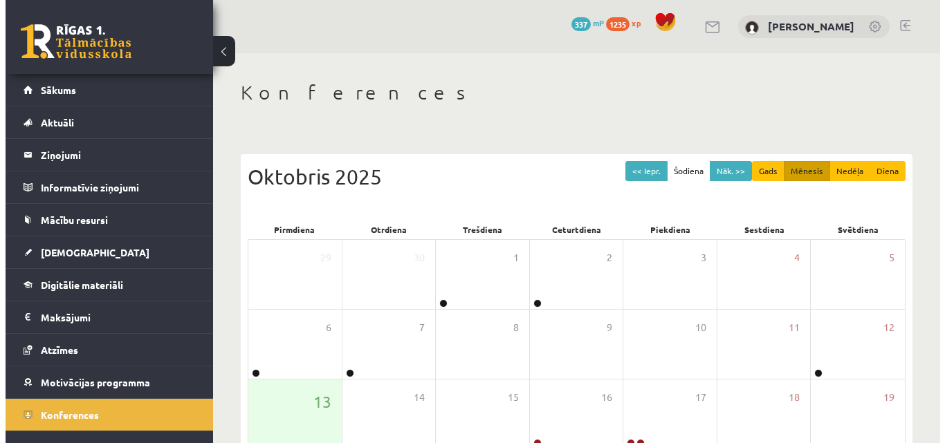
scroll to position [218, 0]
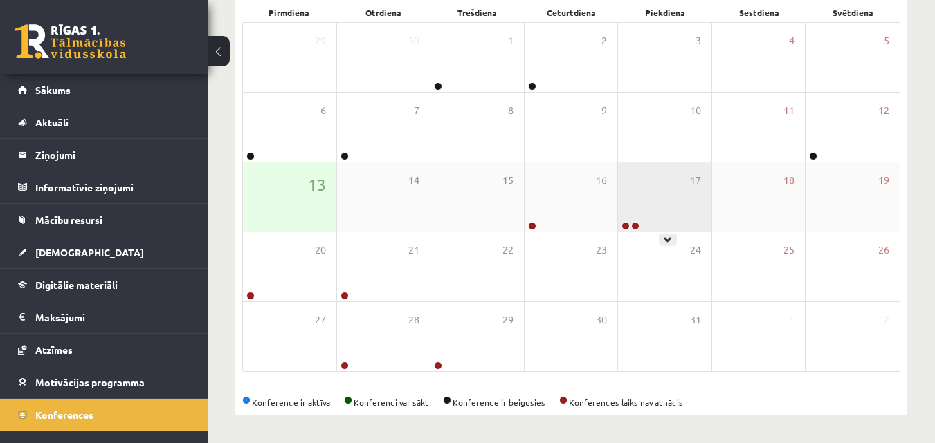
click at [663, 221] on div "17" at bounding box center [664, 197] width 93 height 69
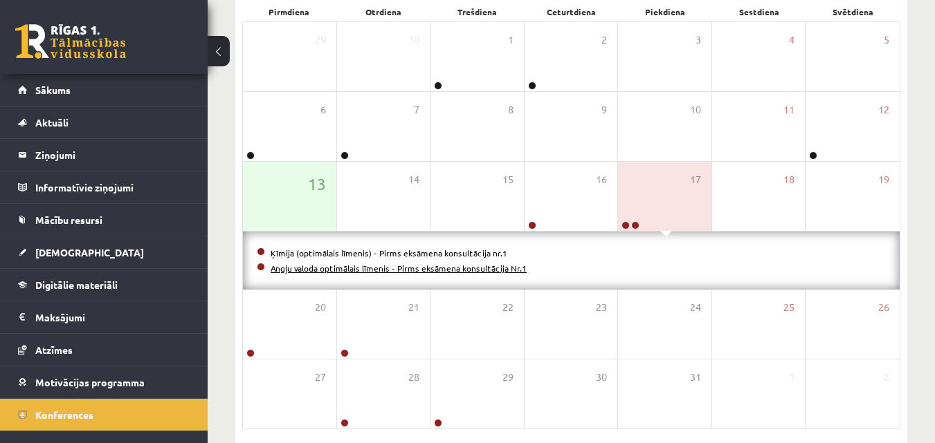
click at [437, 265] on link "Angļu valoda optimālais līmenis - Pirms eksāmena konsultācija Nr.1" at bounding box center [398, 268] width 256 height 11
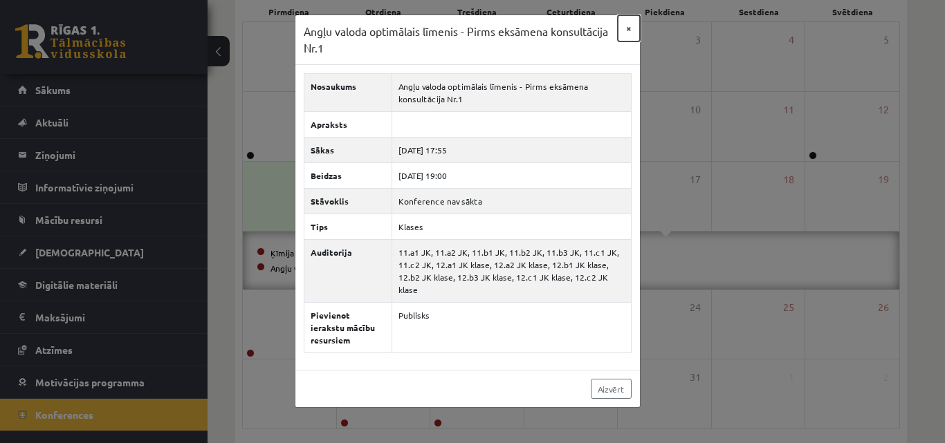
click at [629, 19] on button "×" at bounding box center [629, 28] width 22 height 26
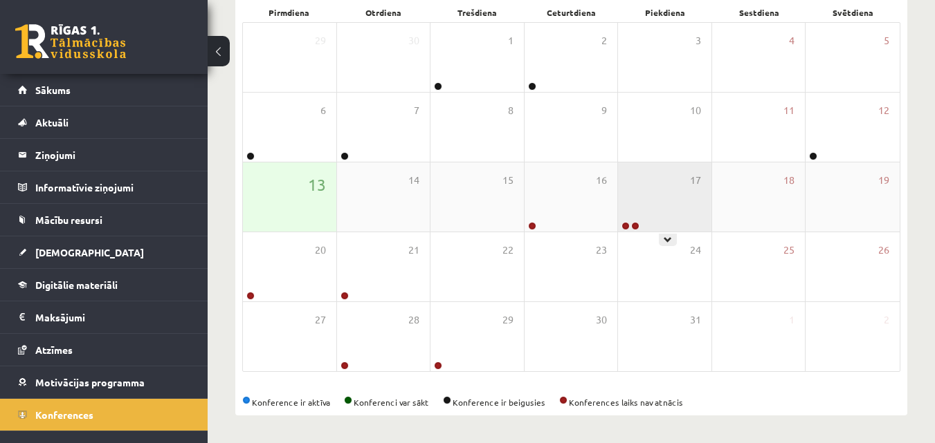
click at [650, 217] on div "17" at bounding box center [664, 197] width 93 height 69
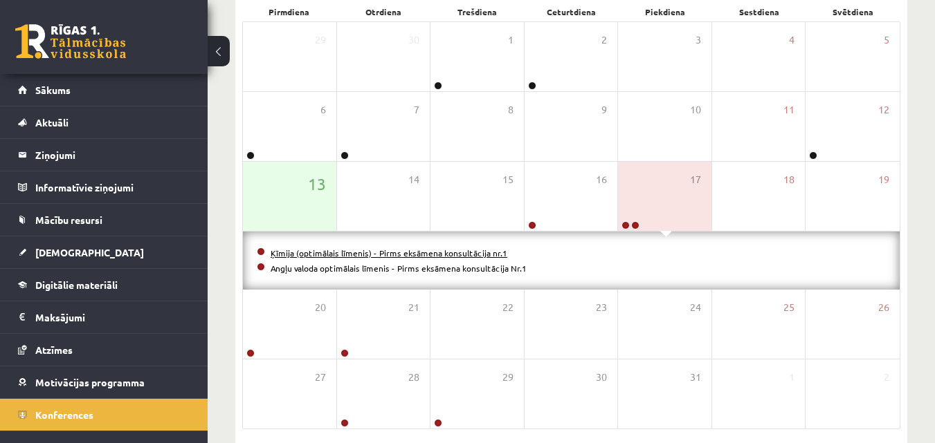
click at [486, 251] on link "Ķīmija (optimālais līmenis) - Pirms eksāmena konsultācija nr.1" at bounding box center [388, 253] width 237 height 11
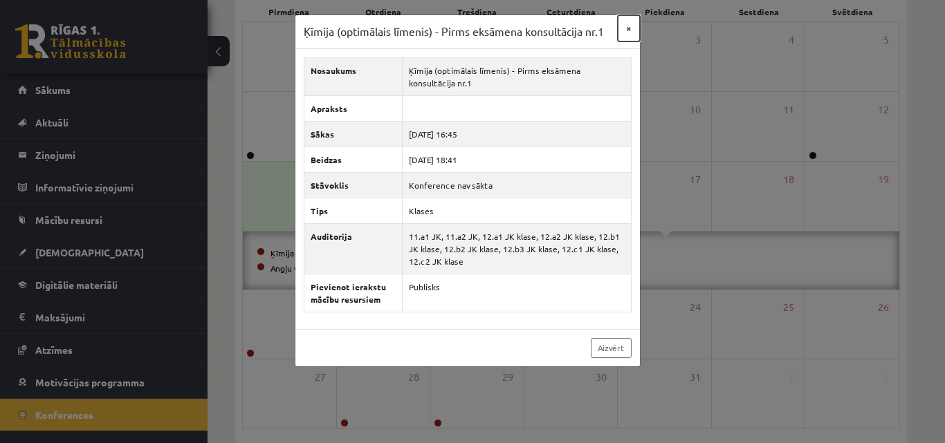
click at [628, 26] on button "×" at bounding box center [629, 28] width 22 height 26
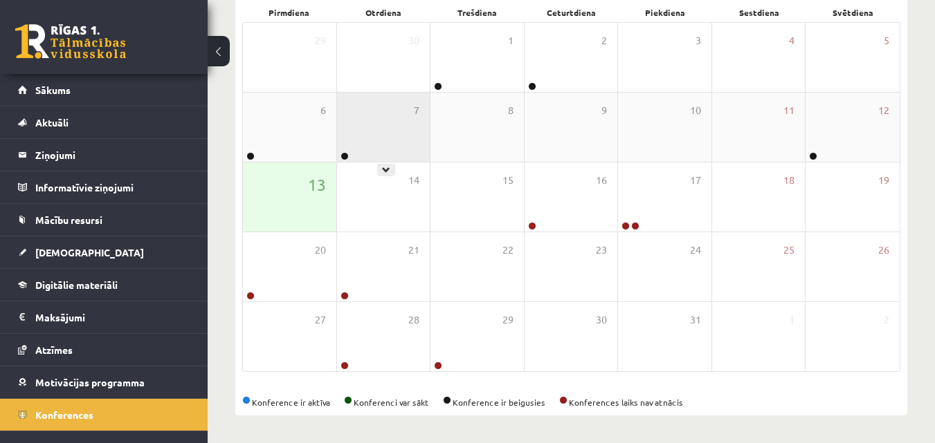
click at [364, 142] on div "7" at bounding box center [383, 127] width 93 height 69
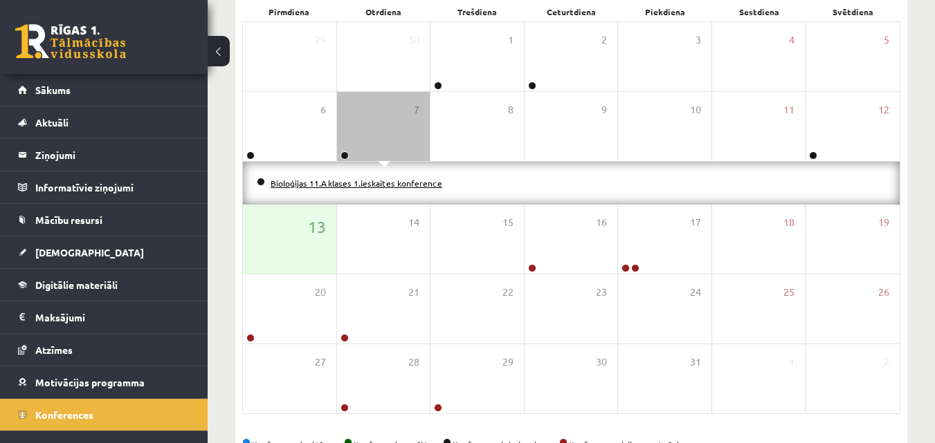
click at [324, 183] on link "Bioloģijas 11.A klases 1.ieskaites konference" at bounding box center [356, 183] width 172 height 11
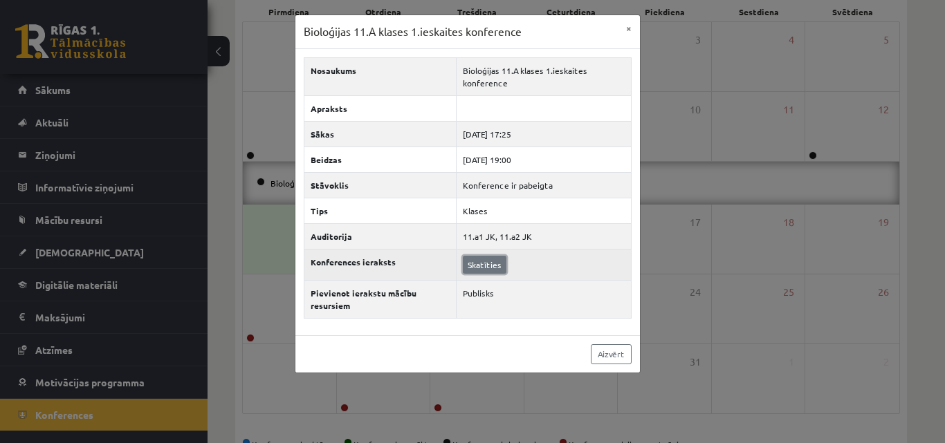
click at [479, 271] on link "Skatīties" at bounding box center [485, 265] width 44 height 18
